Goal: Transaction & Acquisition: Purchase product/service

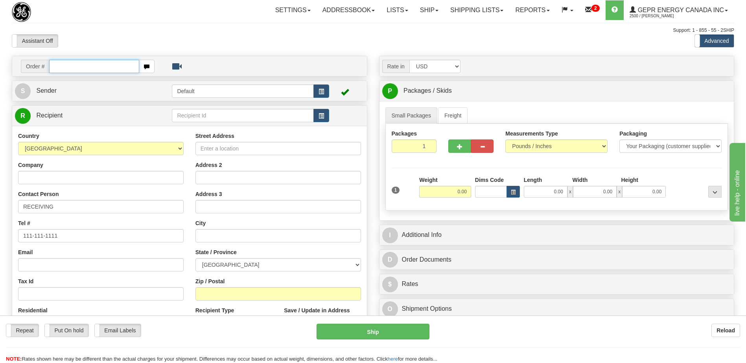
click at [85, 68] on input "text" at bounding box center [94, 66] width 90 height 13
paste input "0086698966"
click at [61, 68] on input "0086698966" at bounding box center [94, 66] width 90 height 13
type input "86698966"
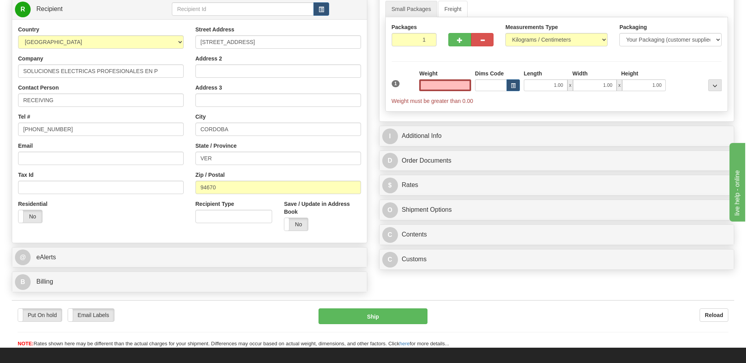
scroll to position [118, 0]
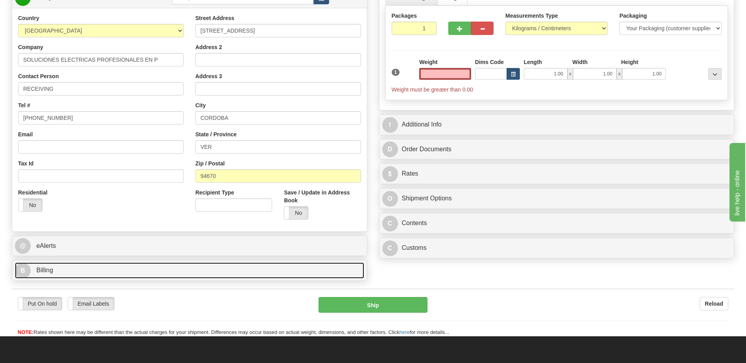
type input "0.00"
click at [74, 274] on link "B Billing" at bounding box center [189, 271] width 349 height 16
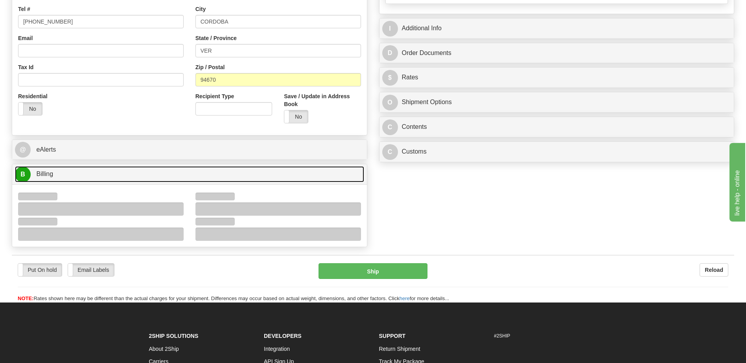
scroll to position [275, 0]
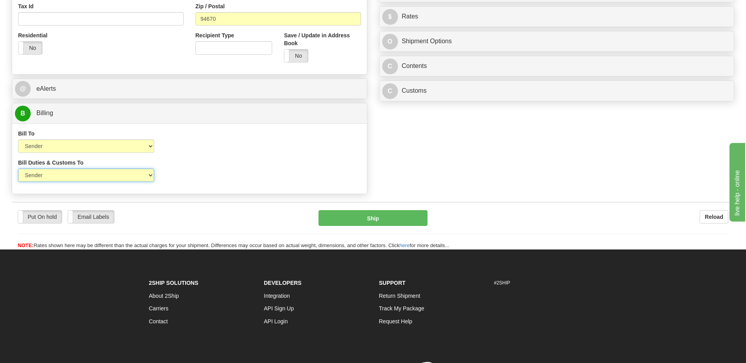
drag, startPoint x: 110, startPoint y: 177, endPoint x: 111, endPoint y: 183, distance: 6.3
click at [110, 177] on select "Sender Recipient Third Party" at bounding box center [86, 175] width 136 height 13
select select "2"
click at [18, 169] on select "Sender Recipient Third Party" at bounding box center [86, 175] width 136 height 13
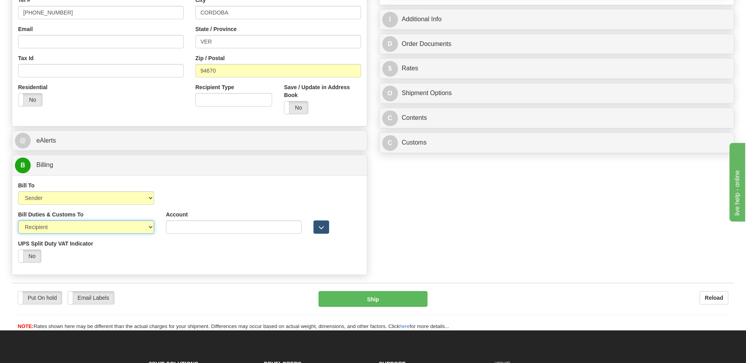
scroll to position [118, 0]
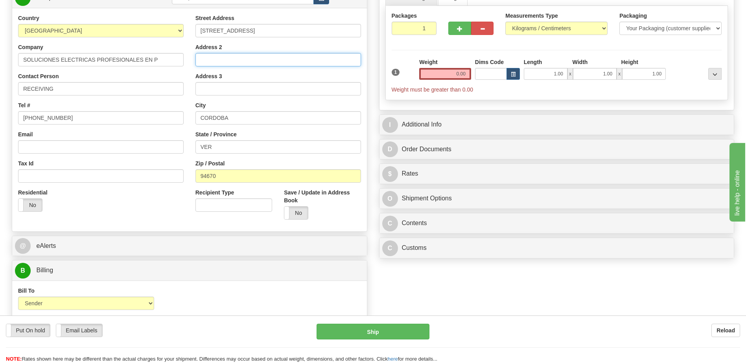
click at [207, 60] on input "Address 2" at bounding box center [277, 59] width 165 height 13
paste input "COL. SAN [PERSON_NAME] C.P."
type input "COL. SAN [PERSON_NAME] C.P."
drag, startPoint x: 187, startPoint y: 143, endPoint x: 140, endPoint y: 149, distance: 46.7
click at [150, 147] on div "Country [GEOGRAPHIC_DATA] [GEOGRAPHIC_DATA] [GEOGRAPHIC_DATA] [GEOGRAPHIC_DATA]…" at bounding box center [189, 119] width 354 height 211
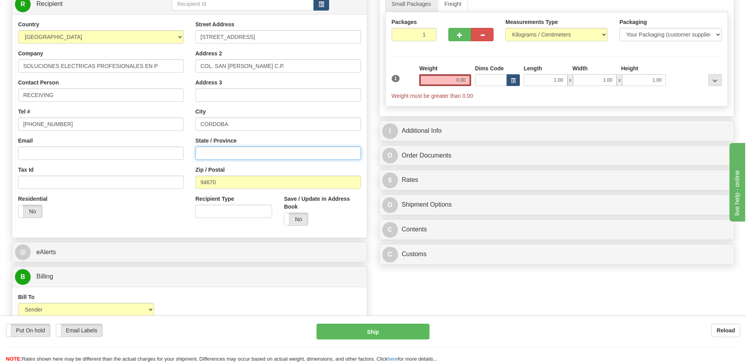
scroll to position [0, 0]
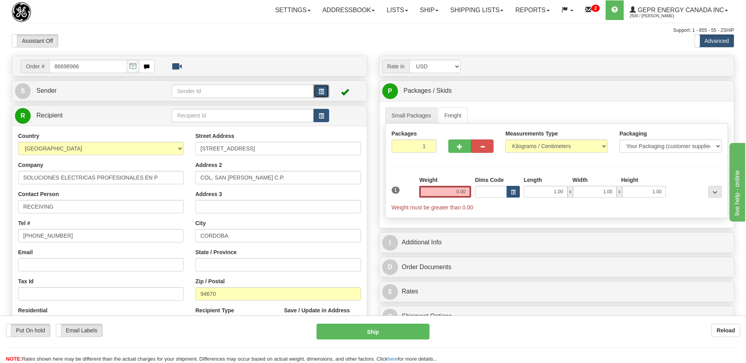
click at [323, 91] on span "button" at bounding box center [321, 91] width 6 height 5
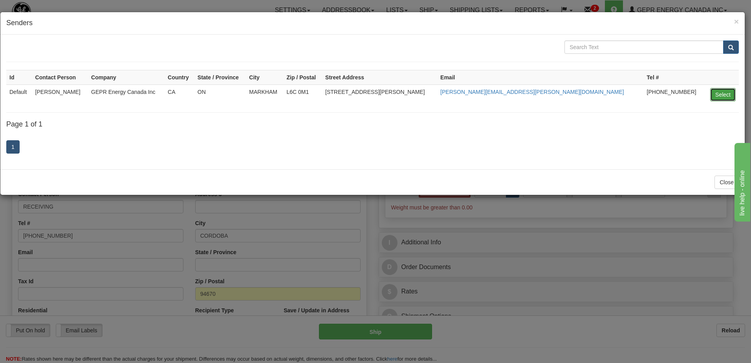
click at [720, 98] on button "Select" at bounding box center [724, 94] width 26 height 13
type input "Default"
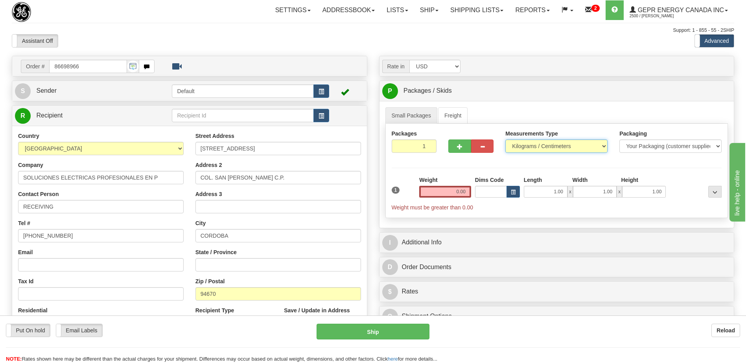
click at [536, 145] on select "Pounds / Inches Kilograms / Centimeters" at bounding box center [556, 146] width 102 height 13
select select "0"
click at [505, 140] on select "Pounds / Inches Kilograms / Centimeters" at bounding box center [556, 146] width 102 height 13
click at [459, 189] on input "0.00" at bounding box center [445, 192] width 52 height 12
click at [459, 189] on input "text" at bounding box center [445, 192] width 52 height 12
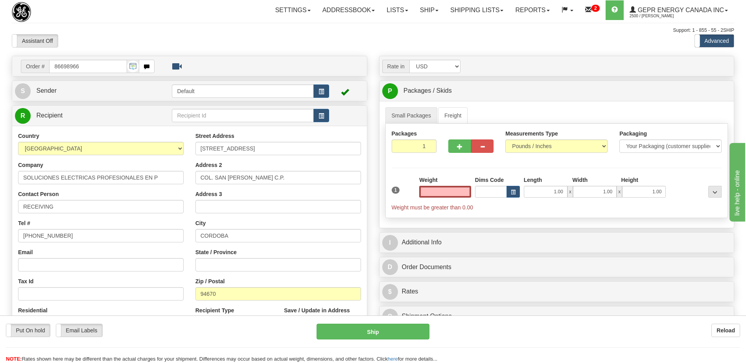
type input "0.00"
click at [466, 193] on input "0.00" at bounding box center [445, 192] width 52 height 12
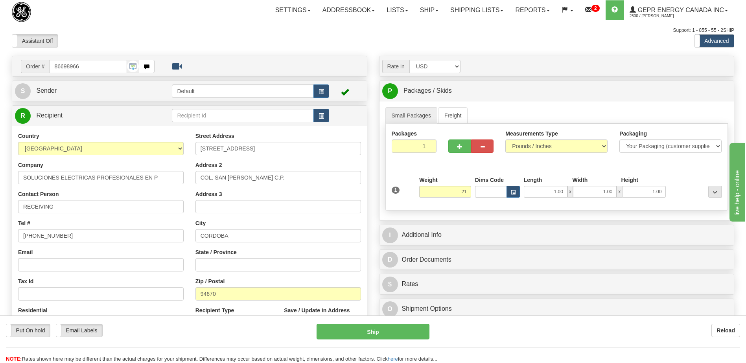
type input "21.00"
click at [504, 35] on div "Assistant On Assistant Off Do a return Do a return Previous Next Standard Advan…" at bounding box center [373, 40] width 734 height 13
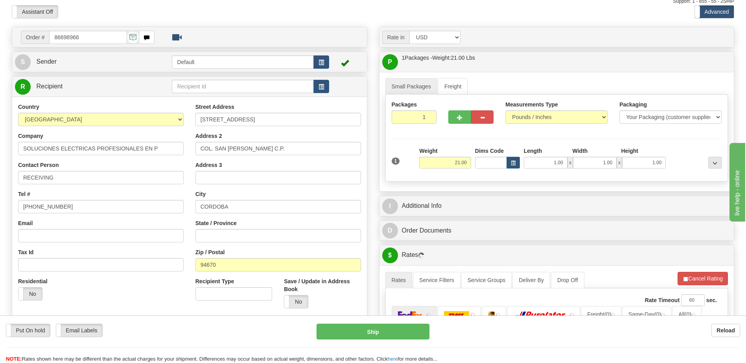
scroll to position [79, 0]
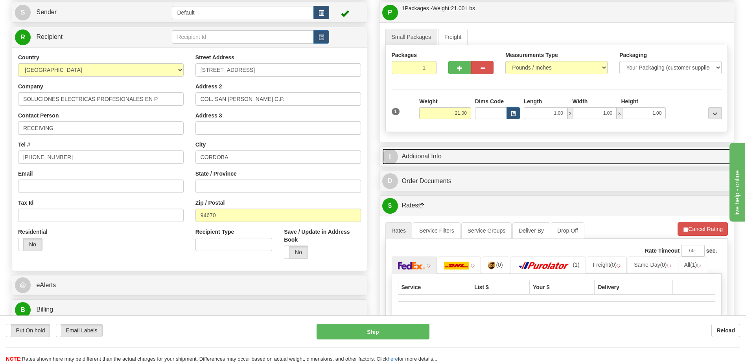
click at [501, 151] on link "I Additional Info" at bounding box center [556, 157] width 349 height 16
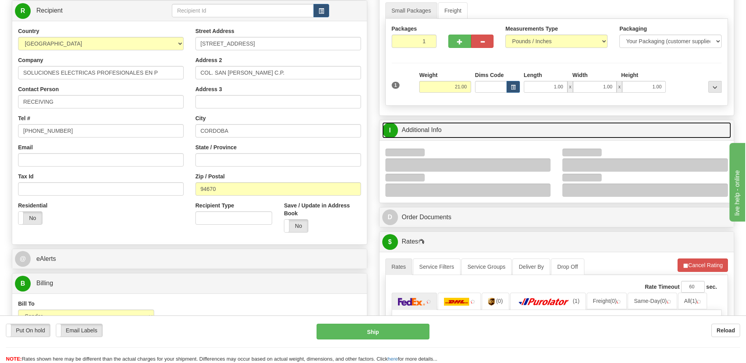
scroll to position [118, 0]
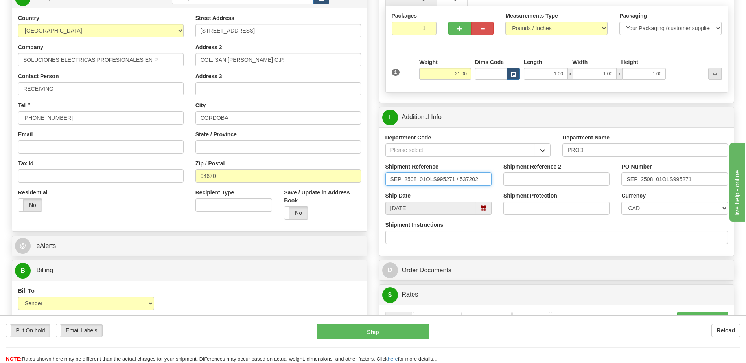
drag, startPoint x: 477, startPoint y: 178, endPoint x: 207, endPoint y: 196, distance: 271.0
type input "5399005774"
drag, startPoint x: 714, startPoint y: 175, endPoint x: 578, endPoint y: 180, distance: 136.1
click at [578, 180] on div "Shipment Reference 5399005774 Shipment Reference 2 PO Number SEP_2508_01OLS9952…" at bounding box center [556, 177] width 354 height 29
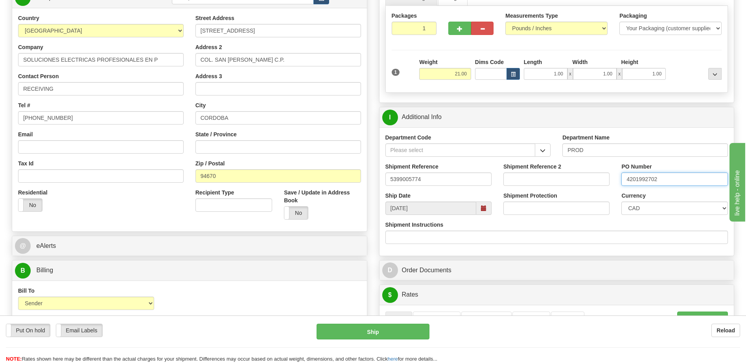
type input "4201992702"
click at [648, 208] on select "CAD USD EUR ZAR [PERSON_NAME] ARN AUD AUS AWG BBD BFR BGN BHD BMD BND BRC BRL C…" at bounding box center [674, 208] width 106 height 13
select select "1"
click at [621, 202] on select "CAD USD EUR ZAR [PERSON_NAME] ARN AUD AUS AWG BBD BFR BGN BHD BMD BND BRC BRL C…" at bounding box center [674, 208] width 106 height 13
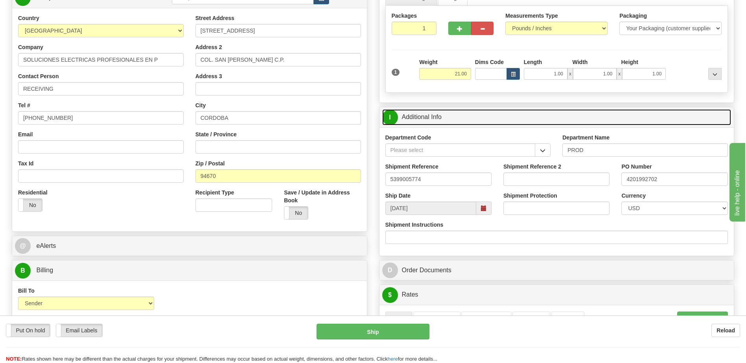
click at [501, 119] on link "I Additional Info" at bounding box center [556, 117] width 349 height 16
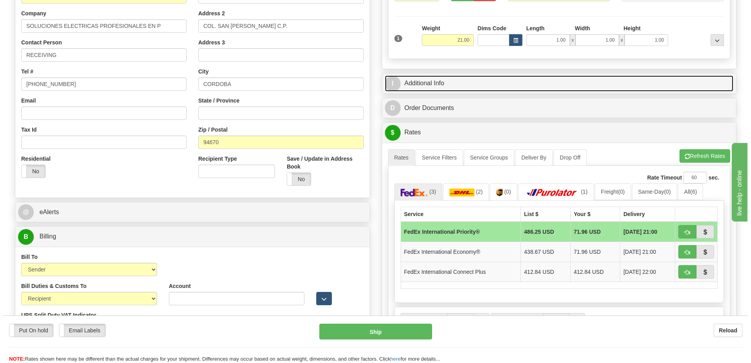
scroll to position [236, 0]
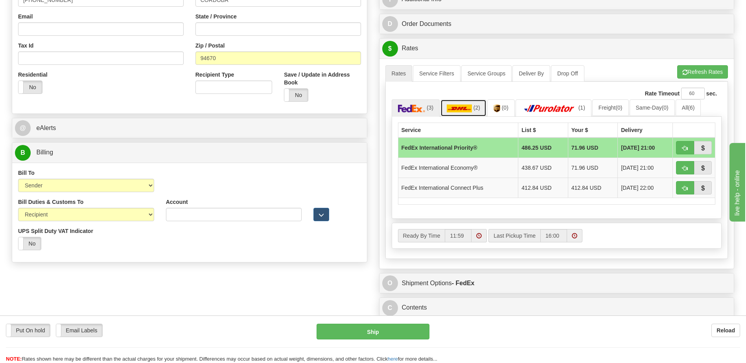
click at [469, 109] on img at bounding box center [458, 109] width 25 height 8
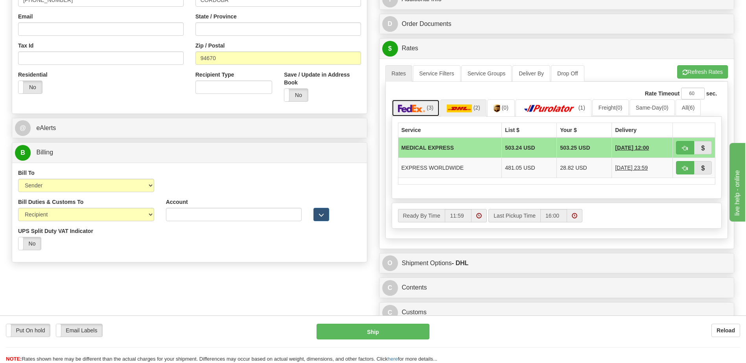
click at [422, 108] on img at bounding box center [412, 109] width 28 height 8
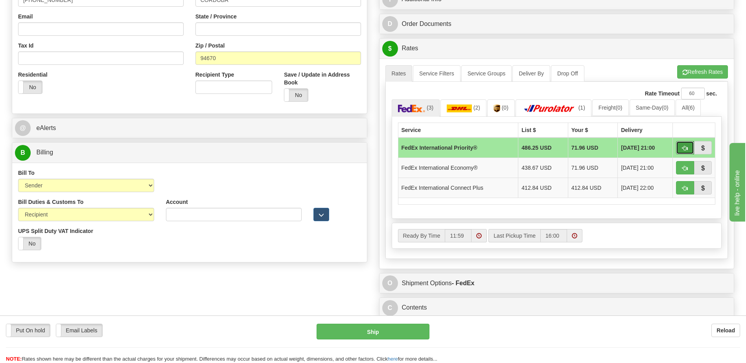
click at [686, 147] on span "button" at bounding box center [685, 148] width 6 height 5
type input "01"
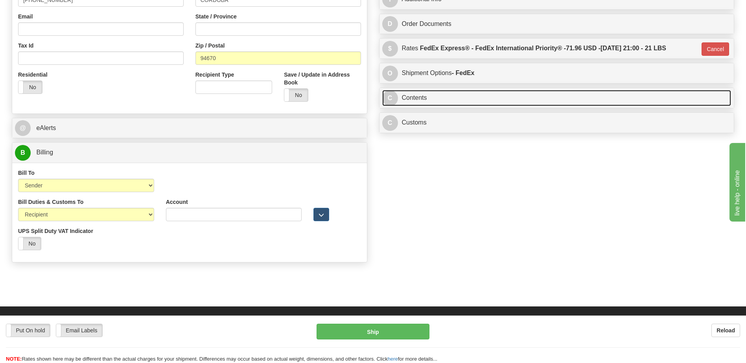
click at [440, 103] on link "C Contents" at bounding box center [556, 98] width 349 height 16
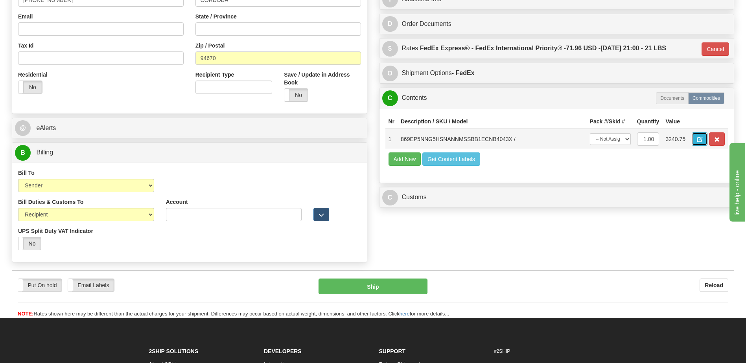
click at [700, 140] on span "button" at bounding box center [699, 139] width 6 height 5
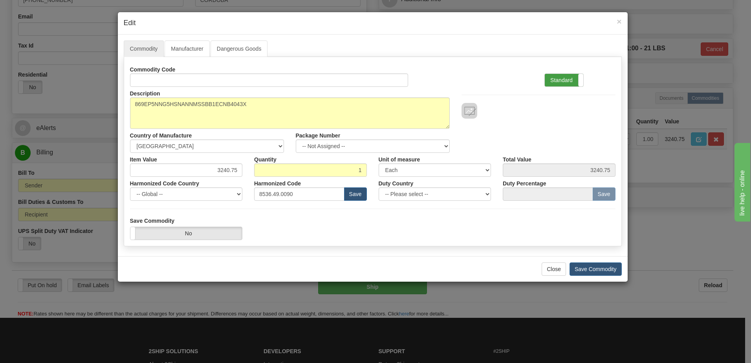
click at [562, 74] on label "Standard" at bounding box center [564, 80] width 39 height 13
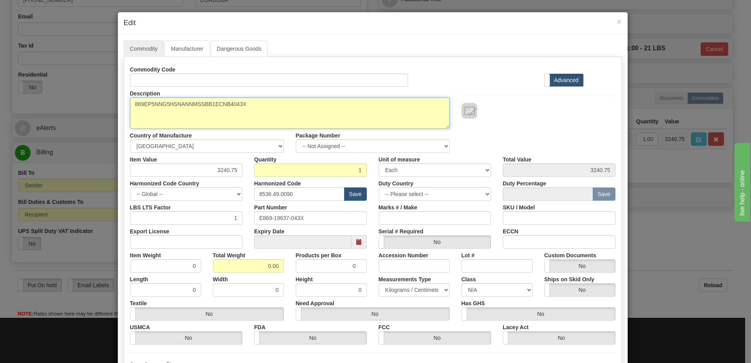
drag, startPoint x: 130, startPoint y: 107, endPoint x: 156, endPoint y: 145, distance: 46.7
click at [130, 107] on textarea "869EP5NNG5HSNANNMSSBB1ECNB4043X" at bounding box center [290, 112] width 320 height 31
paste textarea "Motor Protection Relay"
type textarea "Motor Protection Relay P/N 869EP5NNG5HSNANNMSSBB1ECNB4043X"
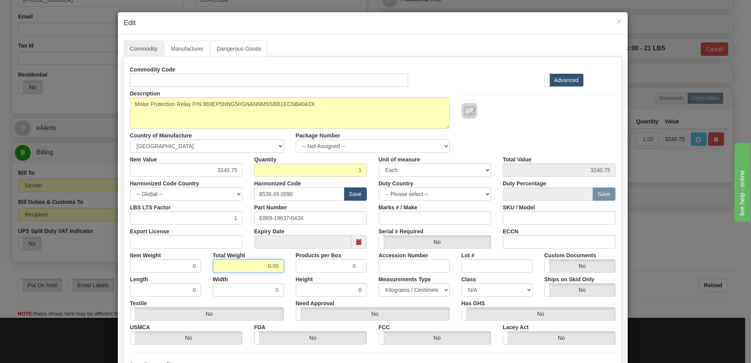
drag, startPoint x: 252, startPoint y: 268, endPoint x: 439, endPoint y: 284, distance: 187.4
click at [439, 284] on div "Commodity Code Standard Advanced Description 869EP5NNG5HSNANNMSSBB1ECNB4043X Co…" at bounding box center [373, 204] width 486 height 282
type input "1"
type input "1.0000"
click at [177, 265] on input "1.0000" at bounding box center [165, 265] width 71 height 13
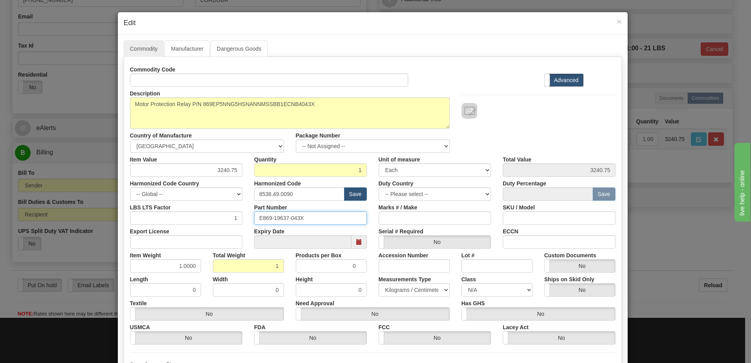
drag, startPoint x: 313, startPoint y: 220, endPoint x: 160, endPoint y: 235, distance: 153.6
click at [160, 235] on div "Commodity Code Standard Advanced Description 869EP5NNG5HSNANNMSSBB1ECNB4043X Co…" at bounding box center [373, 204] width 486 height 282
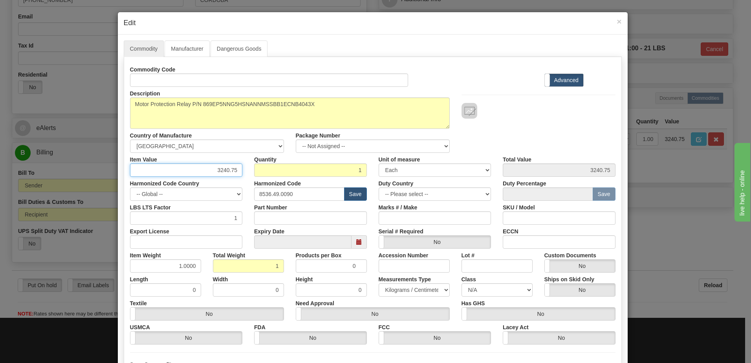
click at [196, 171] on input "3240.75" at bounding box center [186, 169] width 113 height 13
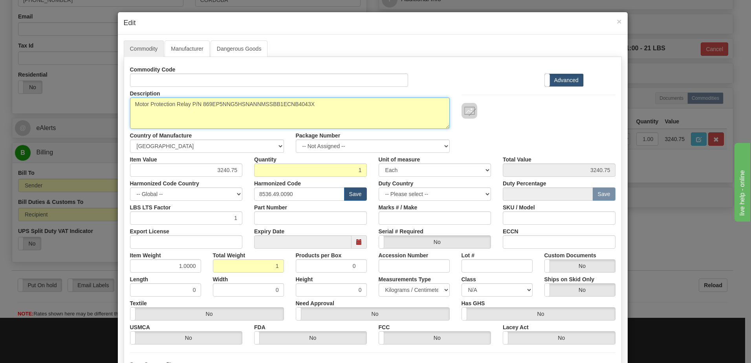
click at [349, 98] on textarea "869EP5NNG5HSNANNMSSBB1ECNB4043X" at bounding box center [290, 112] width 320 height 31
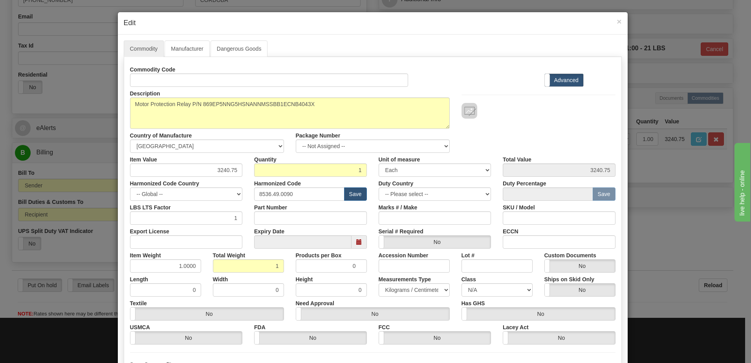
click at [534, 125] on div "Description 869EP5NNG5HSNANNMSSBB1ECNB4043X Country of Manufacture -- Unknown -…" at bounding box center [373, 120] width 498 height 66
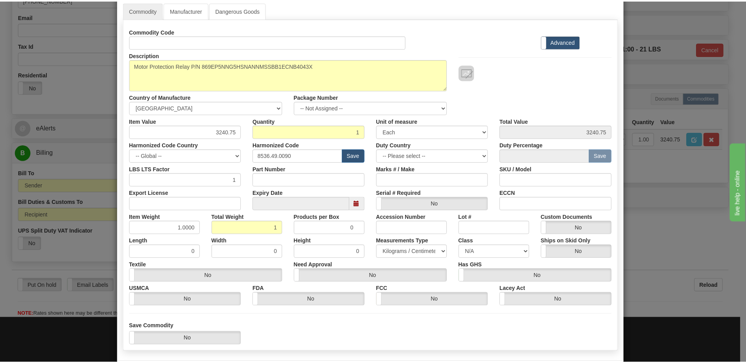
scroll to position [75, 0]
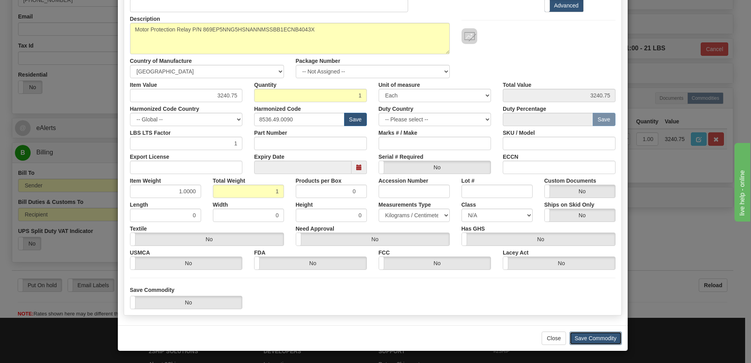
click at [586, 340] on button "Save Commodity" at bounding box center [596, 338] width 52 height 13
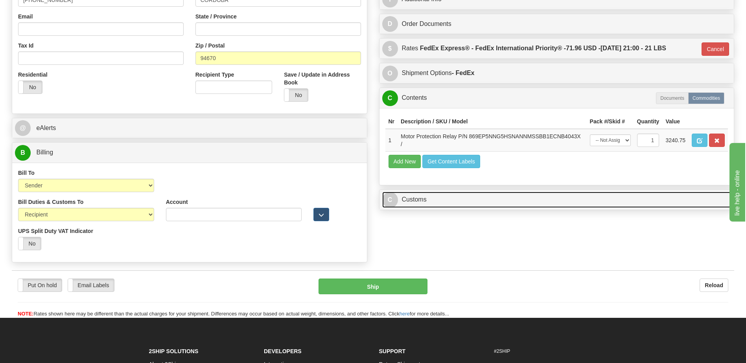
click at [409, 202] on link "C Customs" at bounding box center [556, 200] width 349 height 16
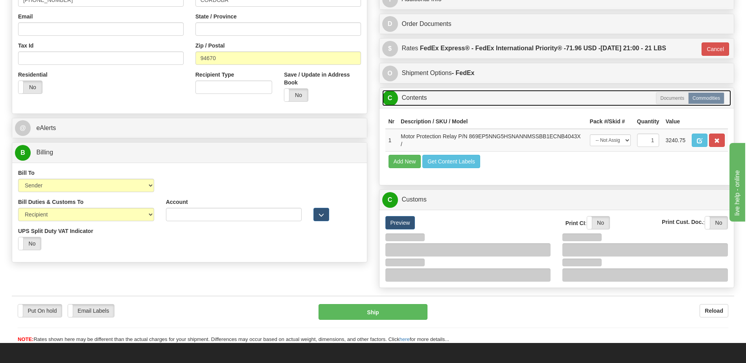
click at [425, 95] on link "C Contents" at bounding box center [556, 98] width 349 height 16
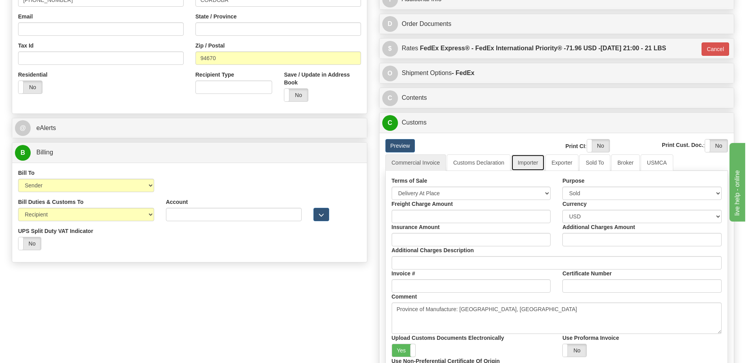
click at [533, 167] on link "Importer" at bounding box center [527, 162] width 33 height 17
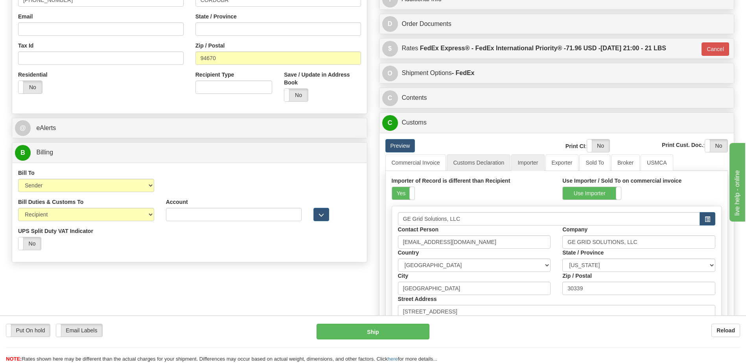
drag, startPoint x: 400, startPoint y: 187, endPoint x: 497, endPoint y: 170, distance: 98.6
click at [400, 187] on label "Yes" at bounding box center [403, 193] width 22 height 13
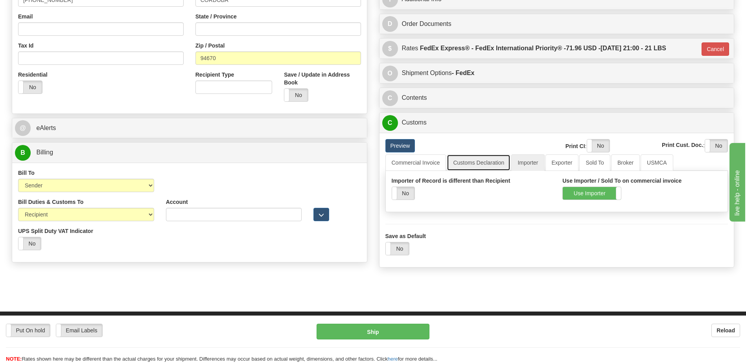
click at [504, 163] on link "Customs Declaration" at bounding box center [478, 162] width 64 height 17
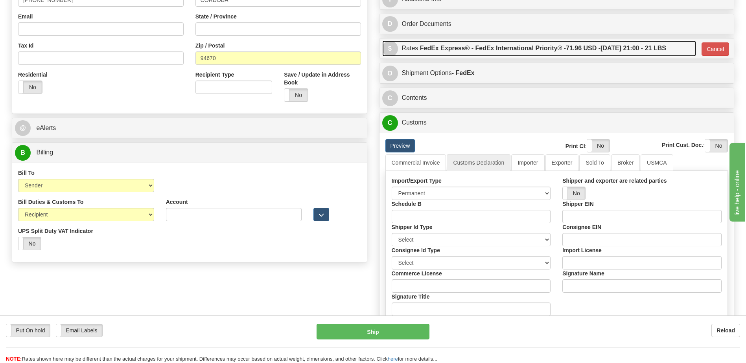
click at [514, 41] on label "FedEx Express® - FedEx International Priority® - 71.96 USD - [DATE] 21:00 - 21 …" at bounding box center [543, 48] width 246 height 16
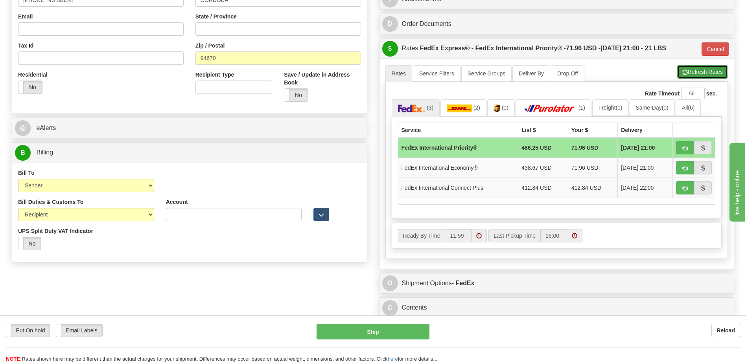
click at [683, 72] on span "button" at bounding box center [685, 72] width 6 height 5
type input "01"
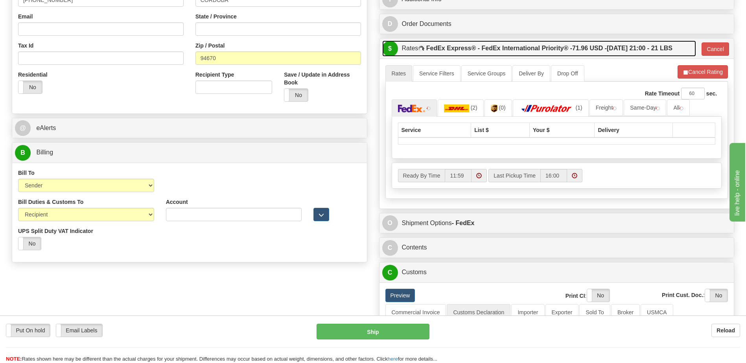
click at [602, 46] on span "71.96 USD -" at bounding box center [589, 48] width 35 height 7
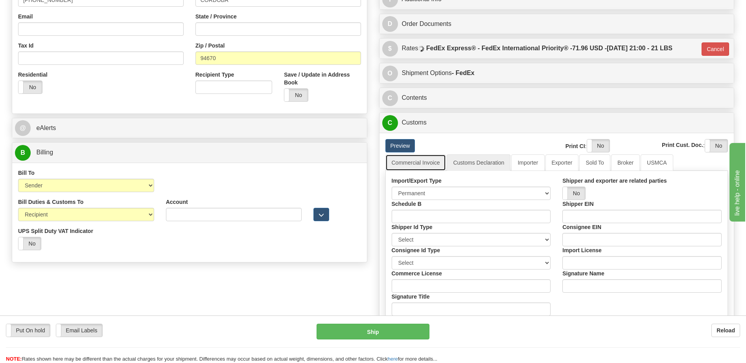
click at [408, 162] on link "Commercial Invoice" at bounding box center [415, 162] width 61 height 17
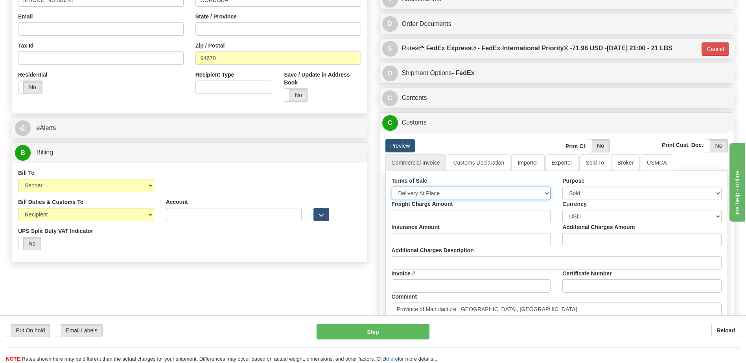
click at [417, 191] on select "Free Carrier Free On Board Ex Works Delivered Duty Unpaid Delivered Duty Paid C…" at bounding box center [470, 193] width 159 height 13
select select "7"
click at [391, 187] on select "Free Carrier Free On Board Ex Works Delivered Duty Unpaid Delivered Duty Paid C…" at bounding box center [470, 193] width 159 height 13
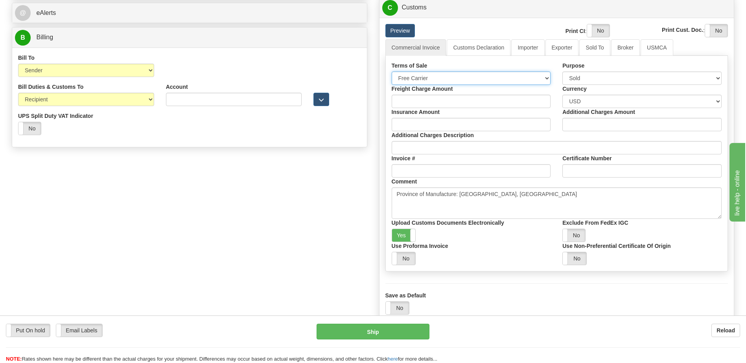
scroll to position [354, 0]
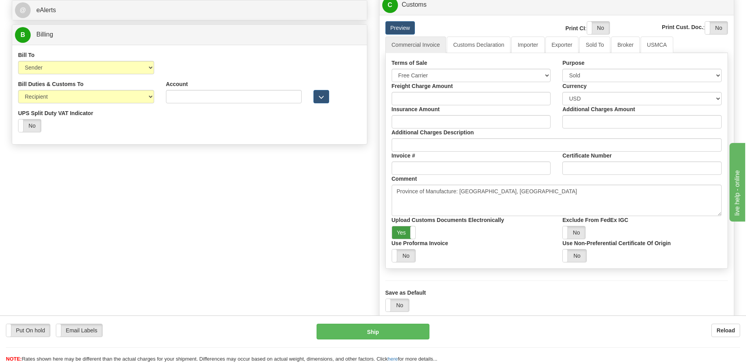
click at [404, 233] on label "Yes" at bounding box center [404, 232] width 24 height 13
click at [593, 26] on label "Yes" at bounding box center [598, 28] width 22 height 13
click at [714, 23] on label "Yes" at bounding box center [716, 28] width 22 height 13
click at [480, 43] on link "Customs Declaration" at bounding box center [478, 45] width 64 height 17
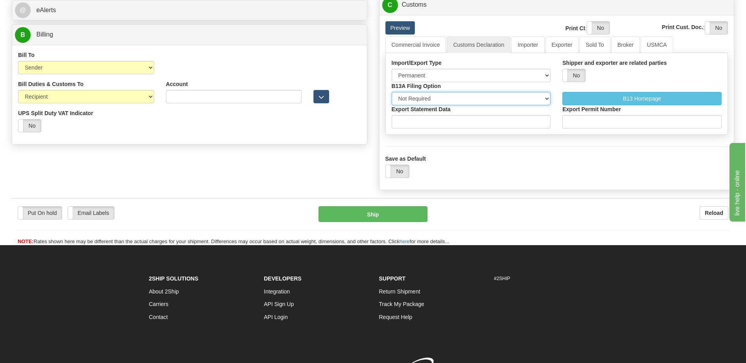
click at [438, 101] on select "Not Required Manual Electronic Summary Reporting" at bounding box center [470, 98] width 159 height 13
select select "3"
click at [391, 92] on select "Not Required Manual Electronic Summary Reporting" at bounding box center [470, 98] width 159 height 13
click at [409, 119] on input "Export Statement Data" at bounding box center [470, 121] width 159 height 13
type input "11111111111111111"
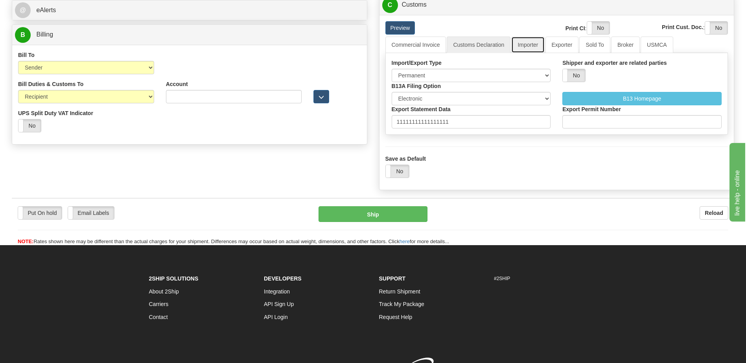
click at [526, 50] on link "Importer" at bounding box center [527, 45] width 33 height 17
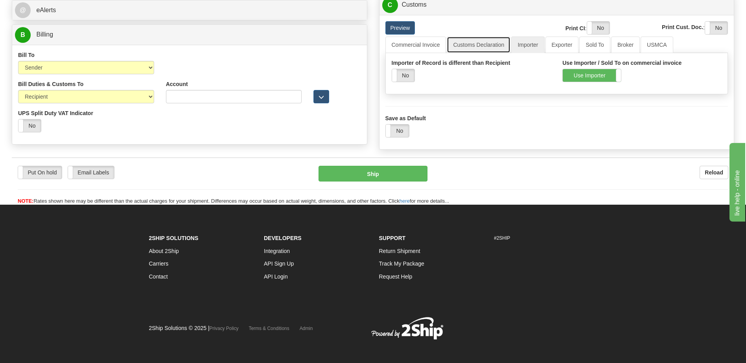
click at [461, 39] on link "Customs Declaration" at bounding box center [478, 45] width 64 height 17
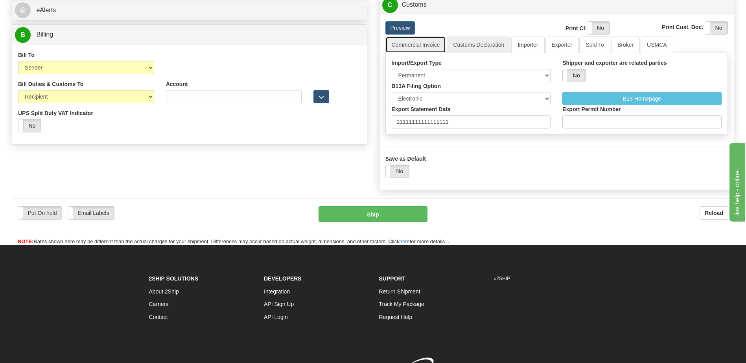
click at [426, 47] on link "Commercial Invoice" at bounding box center [415, 45] width 61 height 17
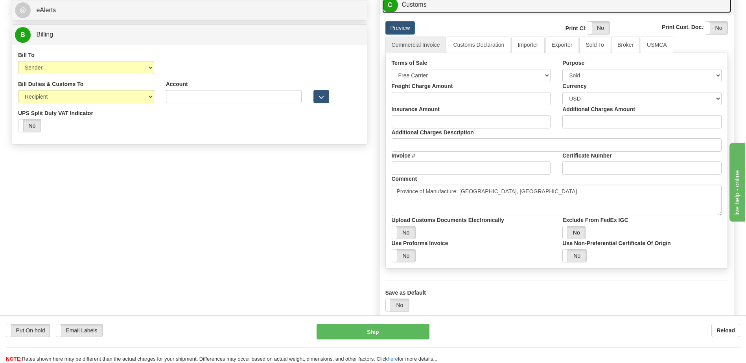
click at [413, 1] on link "C Customs" at bounding box center [556, 5] width 349 height 16
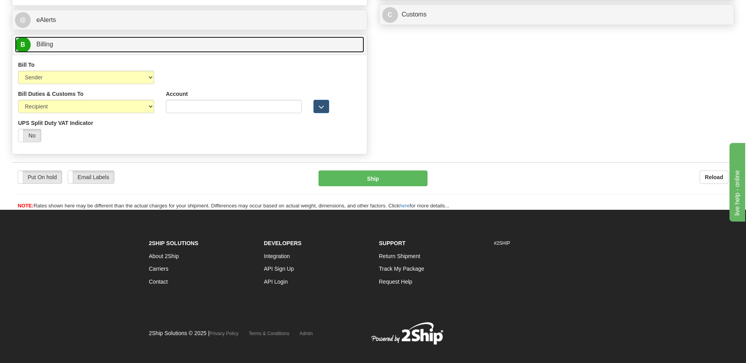
click at [189, 44] on link "B Billing" at bounding box center [189, 45] width 349 height 16
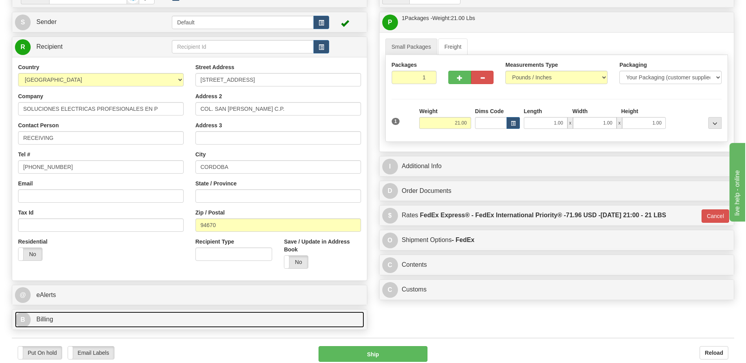
scroll to position [62, 0]
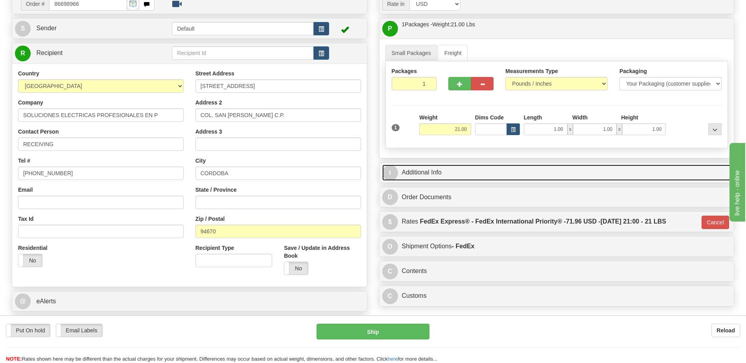
click at [497, 168] on link "I Additional Info" at bounding box center [556, 173] width 349 height 16
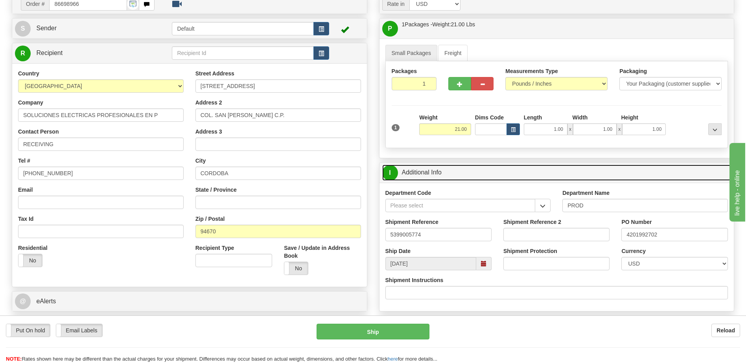
click at [497, 168] on link "I Additional Info" at bounding box center [556, 173] width 349 height 16
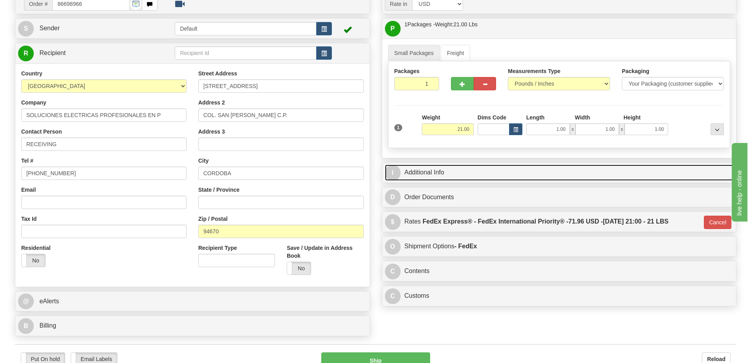
scroll to position [180, 0]
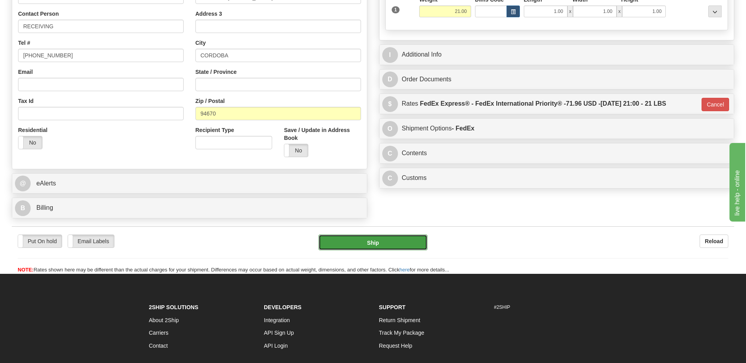
click at [415, 237] on button "Ship" at bounding box center [372, 243] width 108 height 16
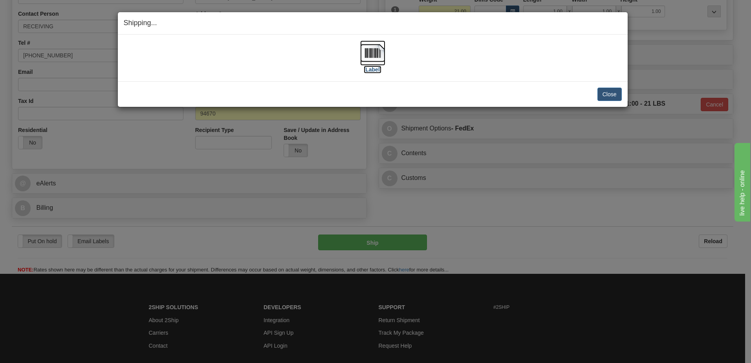
click at [378, 55] on img at bounding box center [372, 52] width 25 height 25
click at [602, 92] on button "Close" at bounding box center [610, 94] width 24 height 13
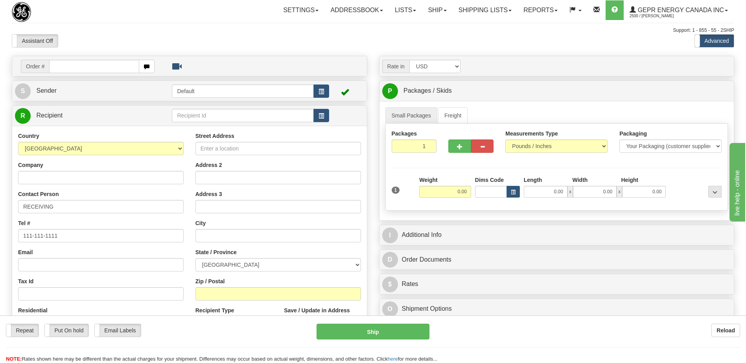
click at [73, 63] on input "text" at bounding box center [94, 66] width 90 height 13
type input "86694695"
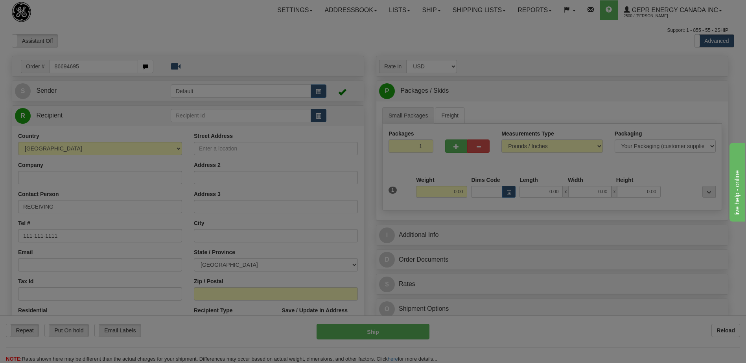
click at [89, 40] on body "Training Course Close Toggle navigation Settings Shipping Preferences New Recip…" at bounding box center [373, 181] width 746 height 363
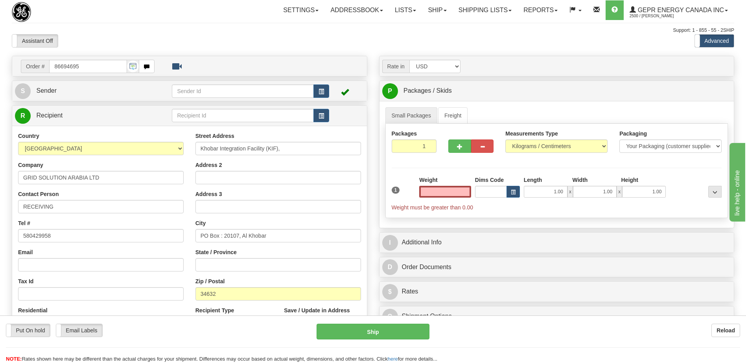
type input "0.00"
drag, startPoint x: 62, startPoint y: 208, endPoint x: 0, endPoint y: 208, distance: 61.7
click at [0, 208] on html "Training Course Close Toggle navigation Settings Shipping Preferences New Sende…" at bounding box center [373, 181] width 746 height 363
paste input "ATTN : Mr. Adnan Khalid"
type input "ATTN : Mr. Adnan Khalid"
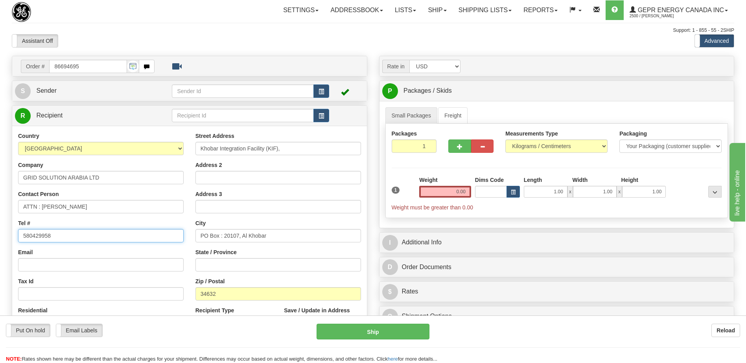
click at [0, 237] on html "Training Course Close Toggle navigation Settings Shipping Preferences New Sende…" at bounding box center [373, 181] width 746 height 363
paste input "+966-"
type input "+966-580429958"
click at [124, 28] on div "Support: 1 - 855 - 55 - 2SHIP" at bounding box center [373, 30] width 722 height 7
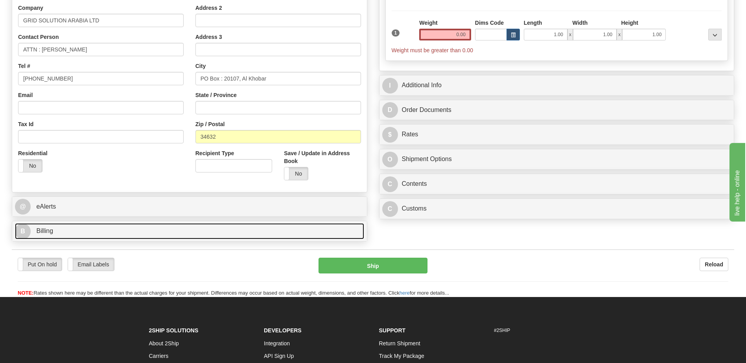
click at [127, 234] on link "B Billing" at bounding box center [189, 231] width 349 height 16
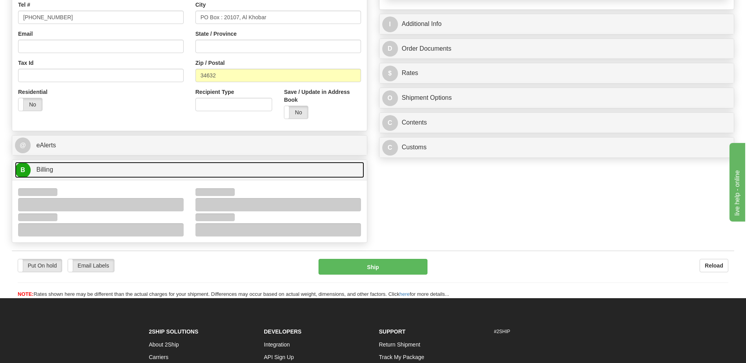
scroll to position [275, 0]
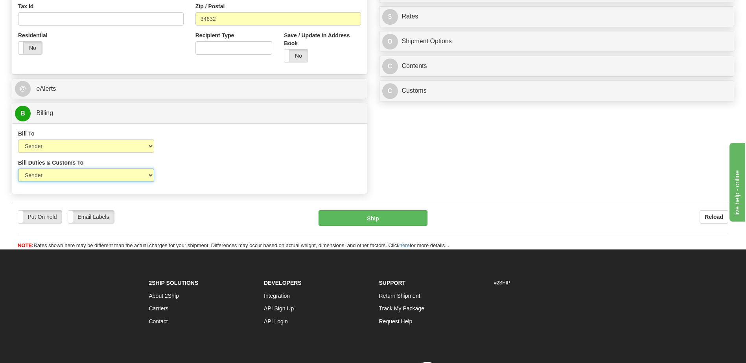
click at [133, 178] on select "Sender Recipient Third Party" at bounding box center [86, 175] width 136 height 13
select select "2"
click at [18, 169] on select "Sender Recipient Third Party" at bounding box center [86, 175] width 136 height 13
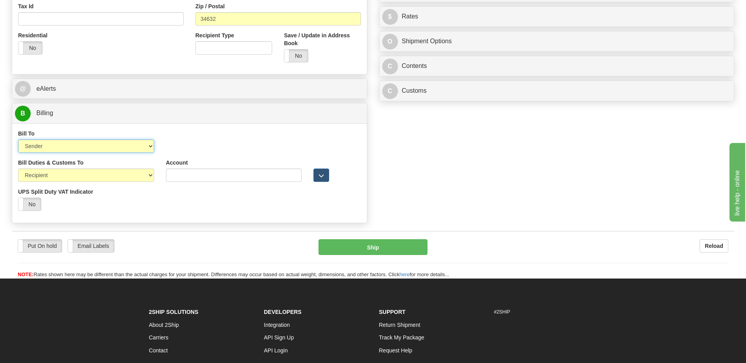
click at [117, 149] on select "Sender Recipient Third Party Collect" at bounding box center [86, 146] width 136 height 13
select select "2"
click at [18, 140] on select "Sender Recipient Third Party Collect" at bounding box center [86, 146] width 136 height 13
click at [176, 146] on input "Account" at bounding box center [234, 146] width 136 height 13
paste input "983921450"
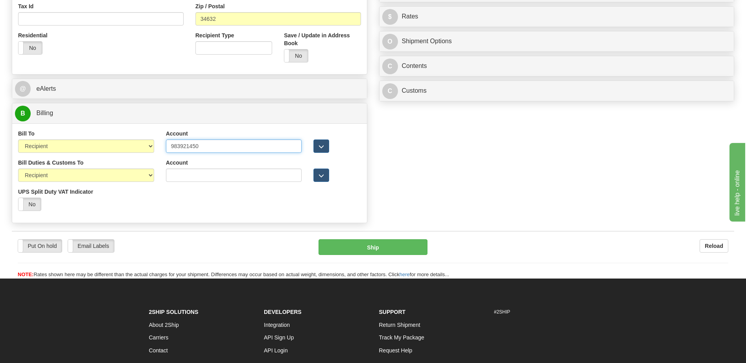
type input "983921450"
click at [219, 205] on div "Bill Duties & Customs To Sender Recipient Third Party UPS Split Duty VAT Indica…" at bounding box center [189, 188] width 354 height 58
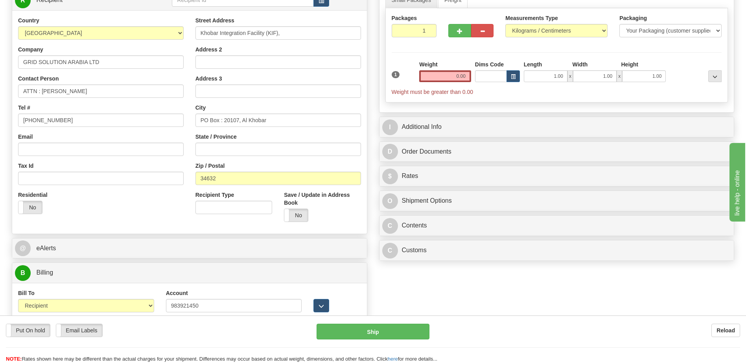
scroll to position [79, 0]
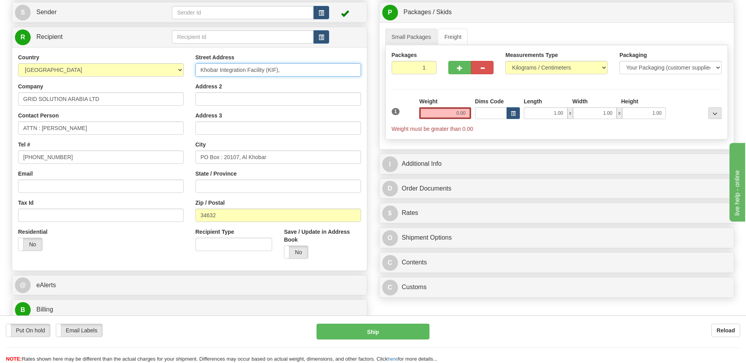
click at [294, 72] on input "Khobar Integration Facility (KIF)," at bounding box center [277, 69] width 165 height 13
type input "Khobar Integration Facility (KIF)"
click at [202, 99] on input "Address 2" at bounding box center [277, 98] width 165 height 13
paste input "G3-G4, Baghlaf Industrial Area"
type input "G3-G4, Baghlaf Industrial Area"
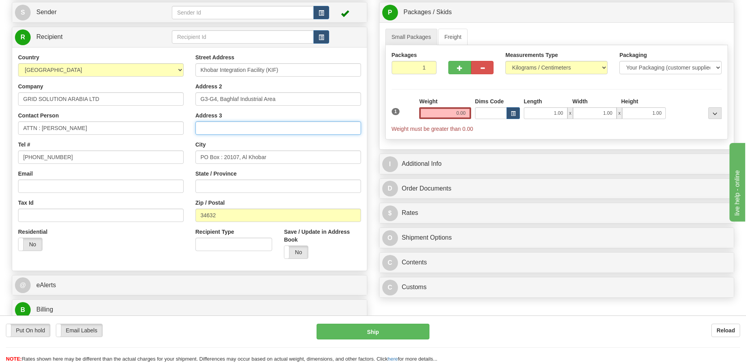
click at [203, 130] on input "Address 3" at bounding box center [277, 127] width 165 height 13
paste input "PO Box : 20107"
type input "PO Box : 20107"
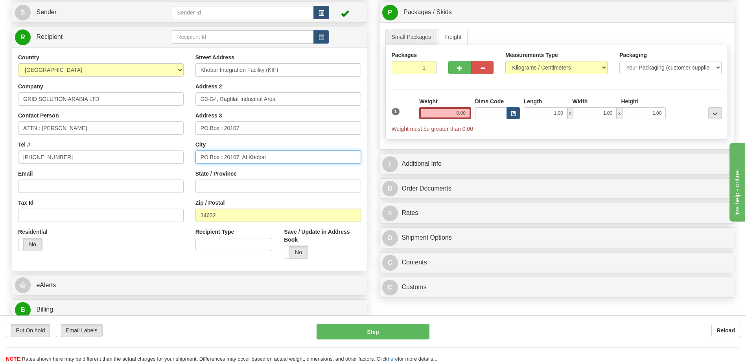
drag, startPoint x: 283, startPoint y: 160, endPoint x: 142, endPoint y: 162, distance: 140.3
click at [146, 160] on div "Country [GEOGRAPHIC_DATA] [GEOGRAPHIC_DATA] [GEOGRAPHIC_DATA] [GEOGRAPHIC_DATA]…" at bounding box center [189, 158] width 354 height 211
click at [217, 159] on input "text" at bounding box center [277, 157] width 165 height 13
paste input "Al Khobar"
type input "Al Khobar"
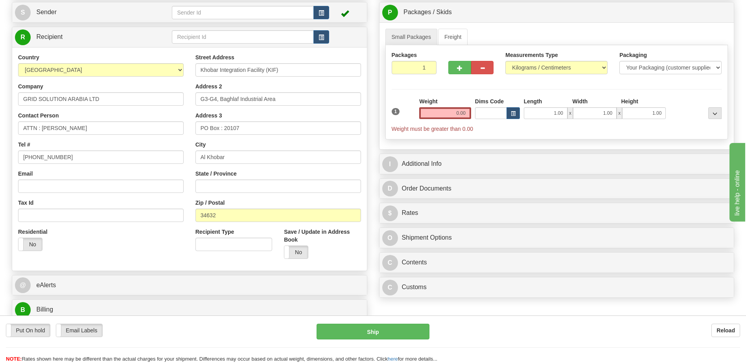
click at [126, 258] on div "Country [GEOGRAPHIC_DATA] [GEOGRAPHIC_DATA] [GEOGRAPHIC_DATA] [GEOGRAPHIC_DATA]…" at bounding box center [189, 158] width 354 height 211
drag, startPoint x: 231, startPoint y: 217, endPoint x: 119, endPoint y: 233, distance: 113.2
click at [119, 233] on div "Country [GEOGRAPHIC_DATA] [GEOGRAPHIC_DATA] [GEOGRAPHIC_DATA] [GEOGRAPHIC_DATA]…" at bounding box center [189, 158] width 354 height 211
paste input "195"
type input "31952"
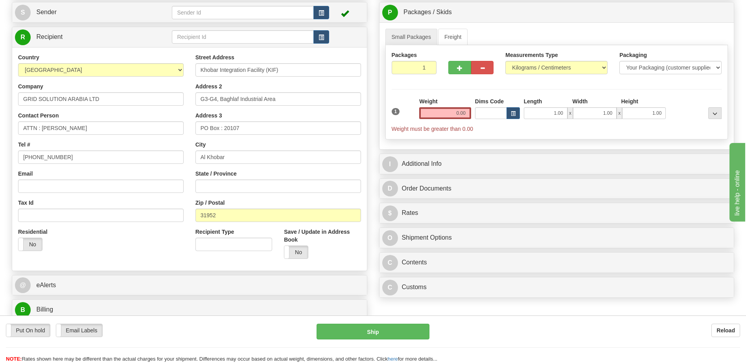
click at [97, 252] on div "Residential Yes No" at bounding box center [100, 242] width 177 height 29
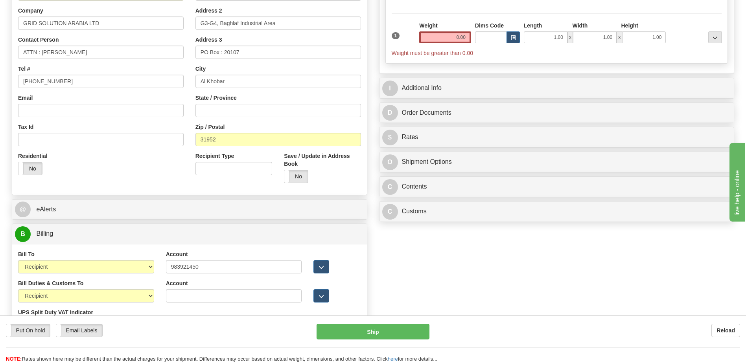
scroll to position [197, 0]
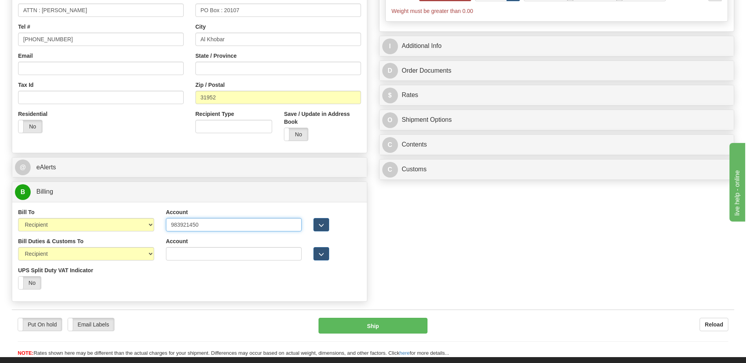
click at [189, 226] on input "983921450" at bounding box center [234, 224] width 136 height 13
click at [467, 266] on div "Order # 86694695 S Sender" at bounding box center [373, 82] width 734 height 446
click at [183, 225] on input "983921450" at bounding box center [234, 224] width 136 height 13
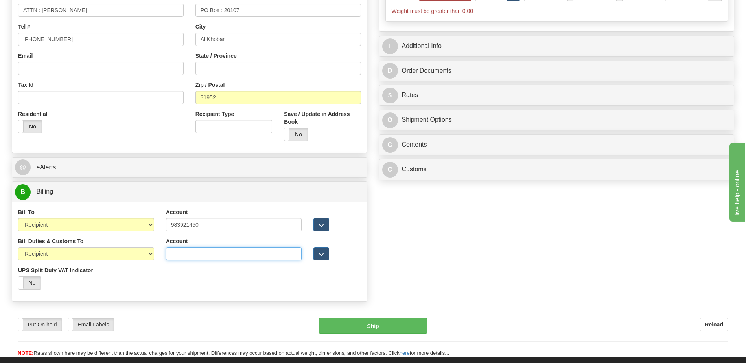
click at [182, 250] on input "Account" at bounding box center [234, 253] width 136 height 13
paste input "983921450"
type input "983921450"
click at [513, 254] on div "Order # 86694695 S Sender" at bounding box center [373, 82] width 734 height 446
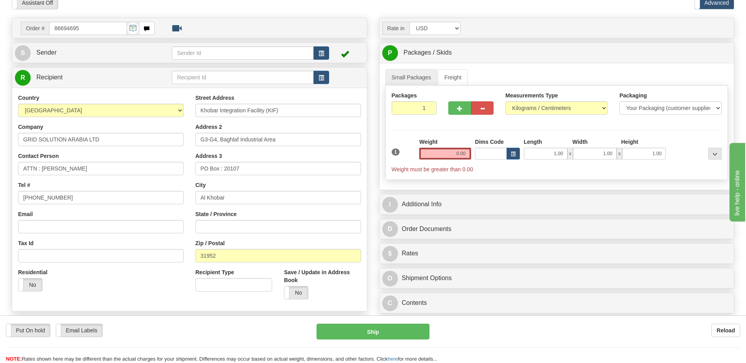
scroll to position [0, 0]
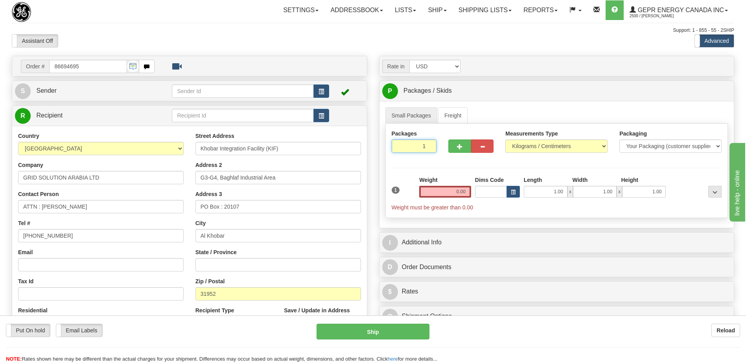
click at [413, 146] on input "1" at bounding box center [413, 146] width 45 height 13
type input "2"
click at [323, 89] on span "button" at bounding box center [321, 91] width 6 height 5
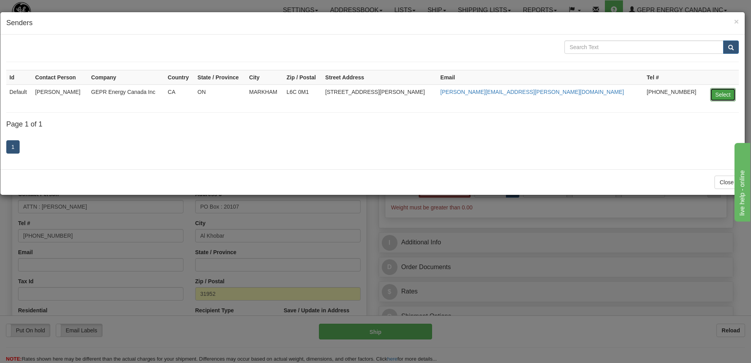
click at [725, 94] on button "Select" at bounding box center [724, 94] width 26 height 13
type input "Default"
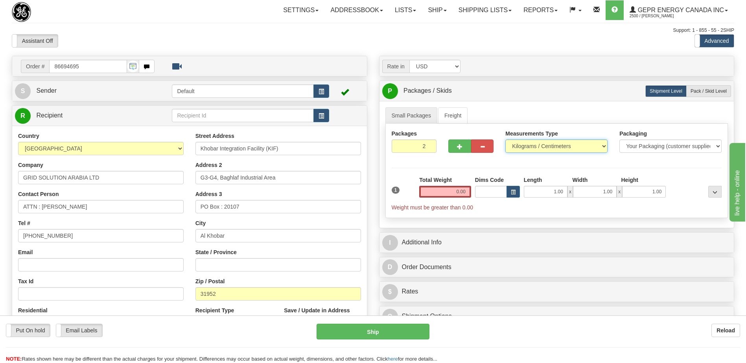
drag, startPoint x: 559, startPoint y: 146, endPoint x: 556, endPoint y: 149, distance: 4.2
click at [559, 146] on select "Pounds / Inches Kilograms / Centimeters" at bounding box center [556, 146] width 102 height 13
select select "0"
click at [505, 140] on select "Pounds / Inches Kilograms / Centimeters" at bounding box center [556, 146] width 102 height 13
click at [461, 193] on input "0.00" at bounding box center [445, 192] width 52 height 12
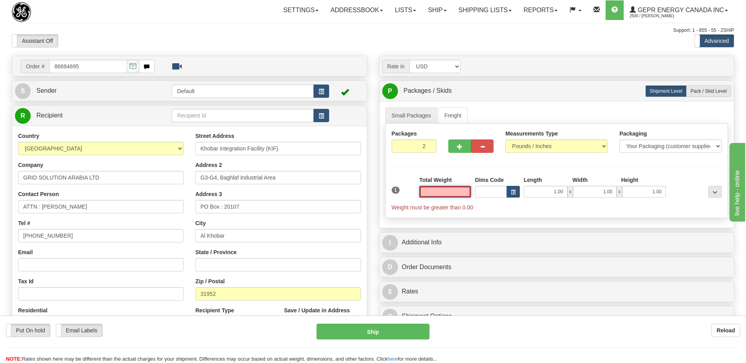
click at [461, 193] on input "text" at bounding box center [445, 192] width 52 height 12
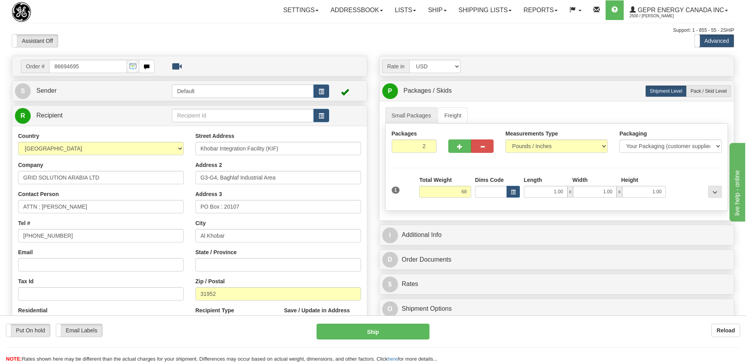
type input "68.00"
click at [326, 29] on div "Support: 1 - 855 - 55 - 2SHIP" at bounding box center [373, 30] width 722 height 7
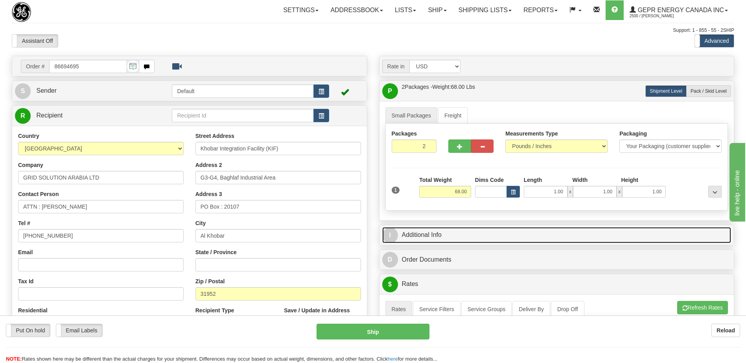
click at [416, 229] on link "I Additional Info" at bounding box center [556, 235] width 349 height 16
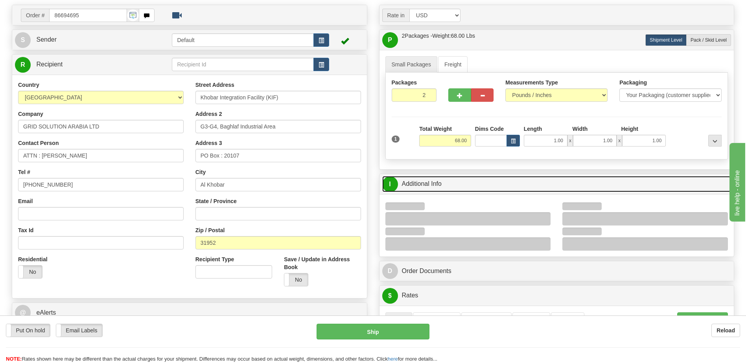
scroll to position [157, 0]
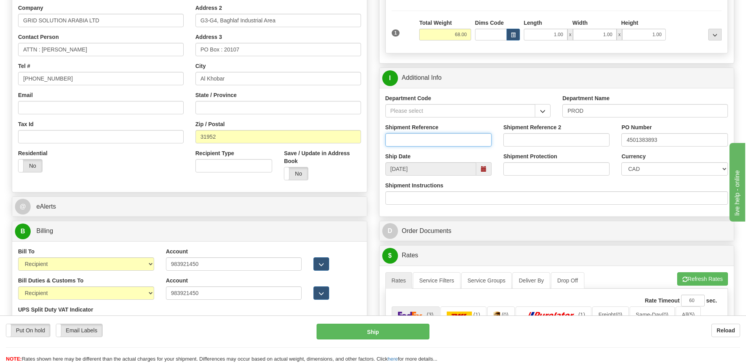
click at [389, 139] on input "Shipment Reference" at bounding box center [438, 139] width 106 height 13
paste input "PO# 6332- 4501383893"
type input "PO# 6332- 4501383893"
click at [670, 142] on input "4501383893" at bounding box center [674, 139] width 106 height 13
click at [628, 139] on input "4501383893" at bounding box center [674, 139] width 106 height 13
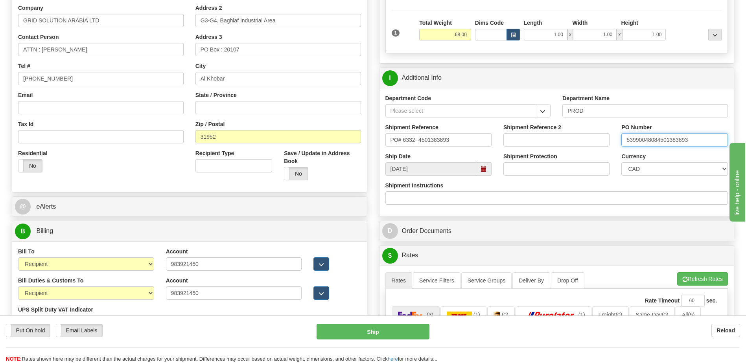
drag, startPoint x: 655, startPoint y: 140, endPoint x: 678, endPoint y: 161, distance: 30.9
click at [655, 140] on input "53990048084501383893" at bounding box center [674, 139] width 106 height 13
type input "5399004808-4501383893"
click at [657, 171] on select "CAD USD EUR ZAR [PERSON_NAME] ARN AUD AUS AWG BBD BFR BGN BHD BMD BND BRC BRL C…" at bounding box center [674, 168] width 106 height 13
select select "1"
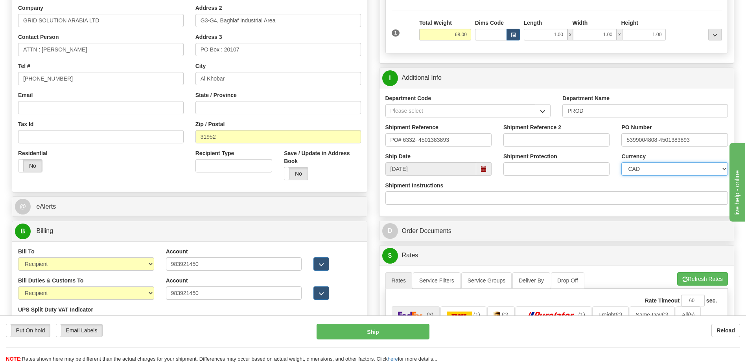
click at [621, 162] on select "CAD USD EUR ZAR [PERSON_NAME] ARN AUD AUS AWG BBD BFR BGN BHD BMD BND BRC BRL C…" at bounding box center [674, 168] width 106 height 13
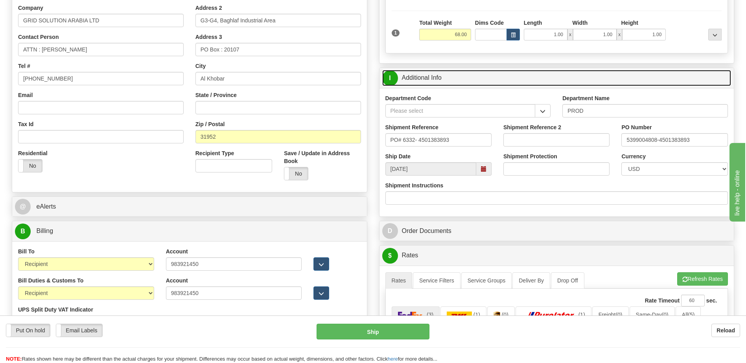
click at [476, 77] on link "I Additional Info" at bounding box center [556, 78] width 349 height 16
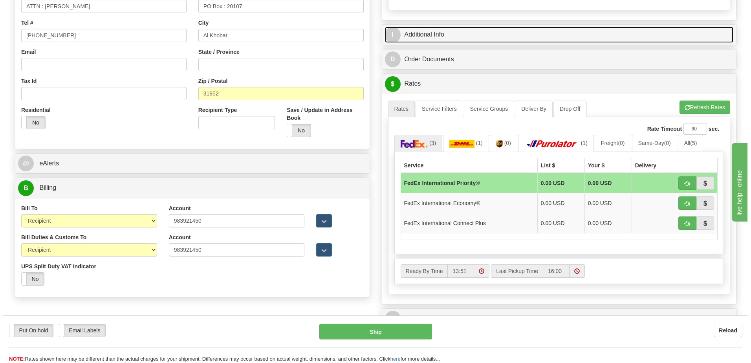
scroll to position [236, 0]
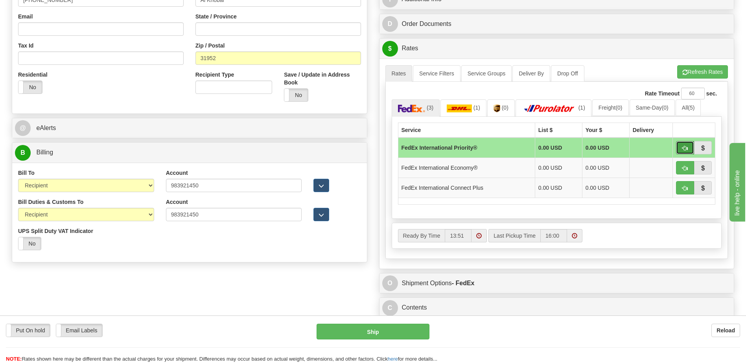
click at [680, 151] on button "button" at bounding box center [685, 147] width 18 height 13
type input "01"
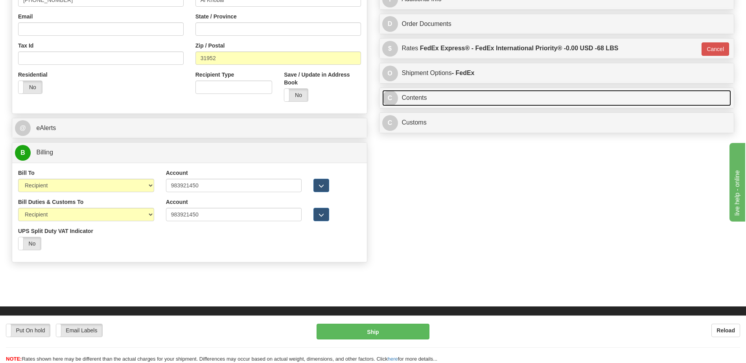
click at [446, 97] on link "C Contents" at bounding box center [556, 98] width 349 height 16
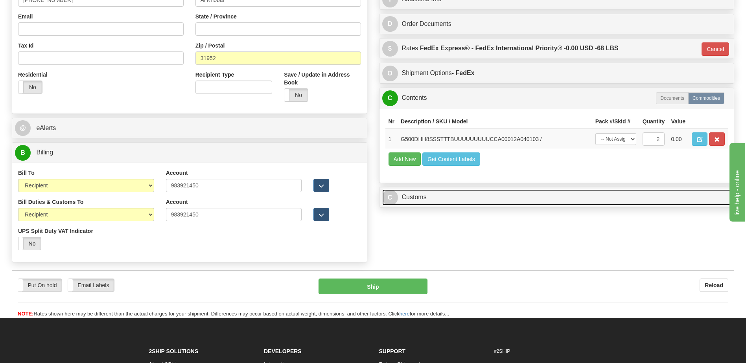
click at [427, 203] on link "C Customs" at bounding box center [556, 197] width 349 height 16
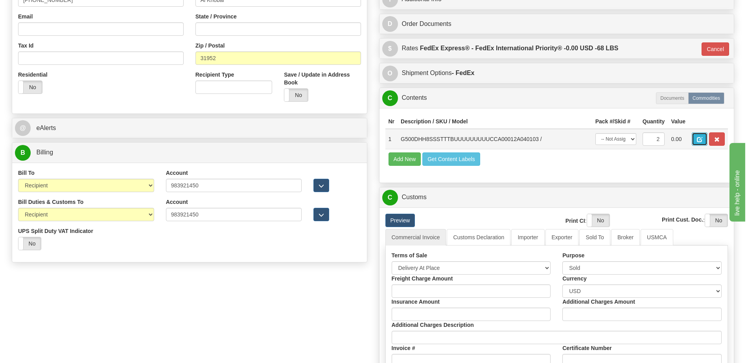
click at [700, 141] on span "button" at bounding box center [699, 139] width 6 height 5
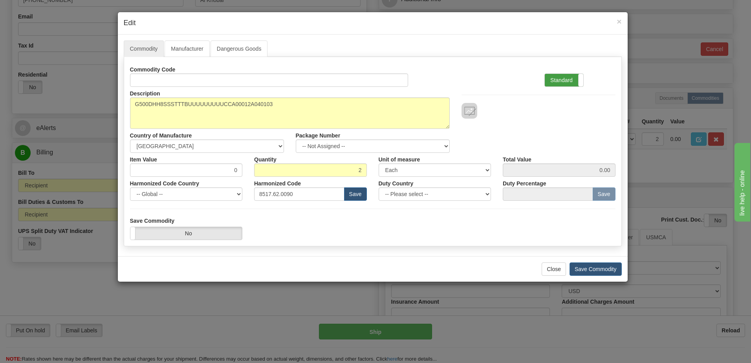
click at [564, 79] on label "Standard" at bounding box center [564, 80] width 39 height 13
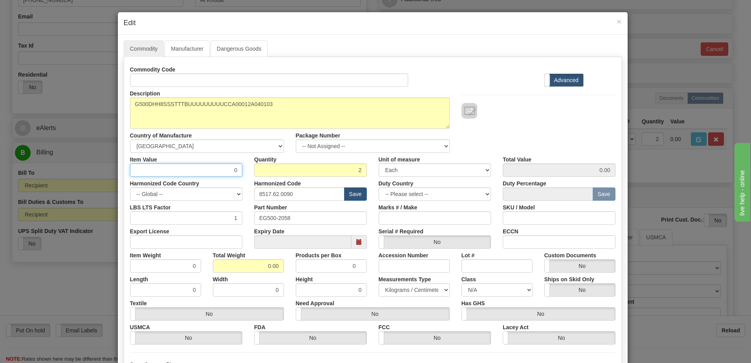
click at [231, 169] on input "0" at bounding box center [186, 169] width 113 height 13
type input "10034.74"
type input "20069.48"
drag, startPoint x: 247, startPoint y: 269, endPoint x: 306, endPoint y: 272, distance: 58.6
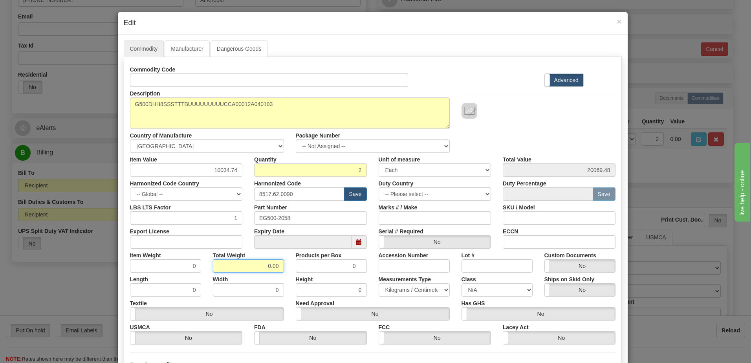
click at [306, 272] on div "Commodity Code Standard Advanced Description G500DHH8SSSTTTBUUUUUUUUUCCA00012A0…" at bounding box center [373, 204] width 486 height 282
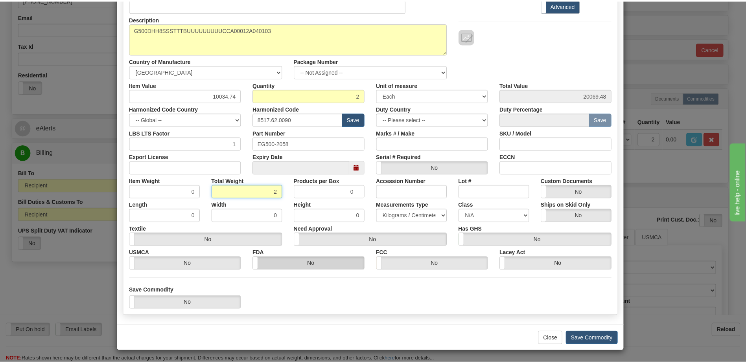
scroll to position [75, 0]
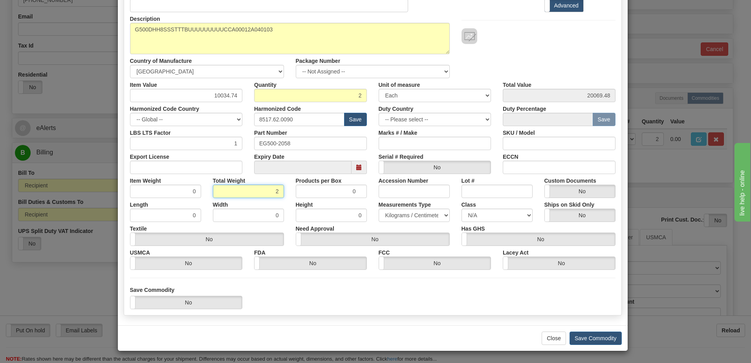
type input "2"
type input "1.0000"
click at [463, 322] on div "Commodity Manufacturer Dangerous Goods Commodity Code Standard Advanced Descrip…" at bounding box center [373, 142] width 510 height 365
click at [576, 337] on button "Save Commodity" at bounding box center [596, 338] width 52 height 13
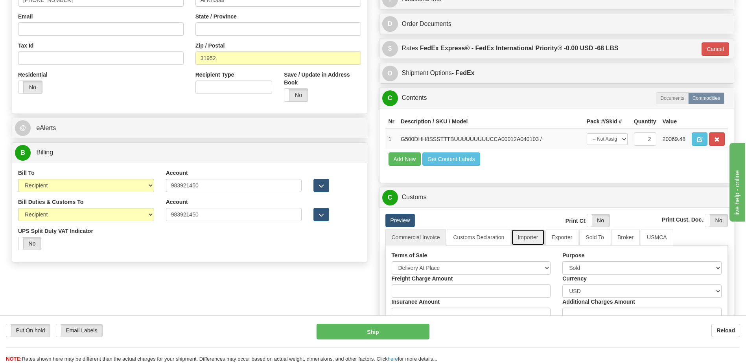
click at [534, 239] on link "Importer" at bounding box center [527, 237] width 33 height 17
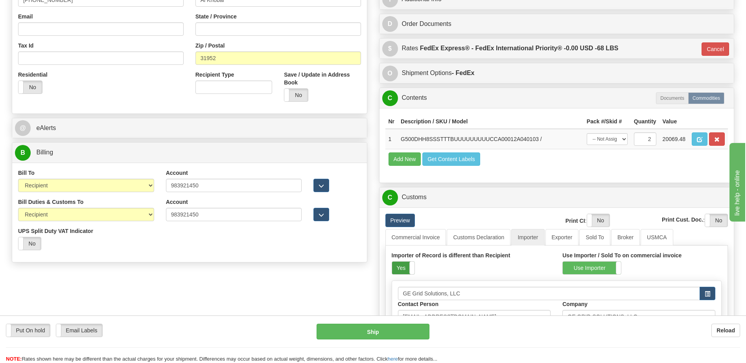
click at [402, 268] on label "Yes" at bounding box center [403, 268] width 22 height 13
click at [465, 246] on div "Importer of Record is different than Recipient Yes No Use Importer / Sold To on…" at bounding box center [556, 266] width 343 height 41
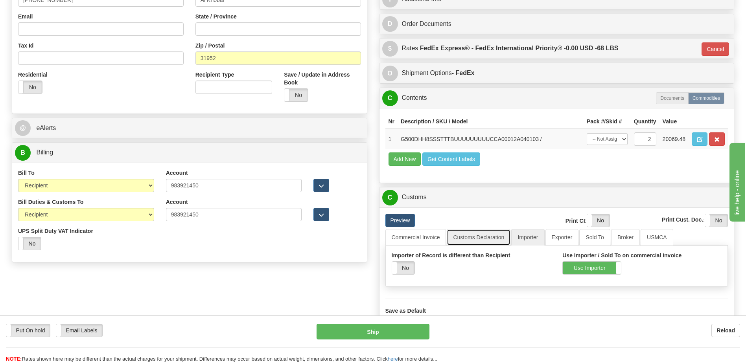
click at [459, 236] on link "Customs Declaration" at bounding box center [478, 237] width 64 height 17
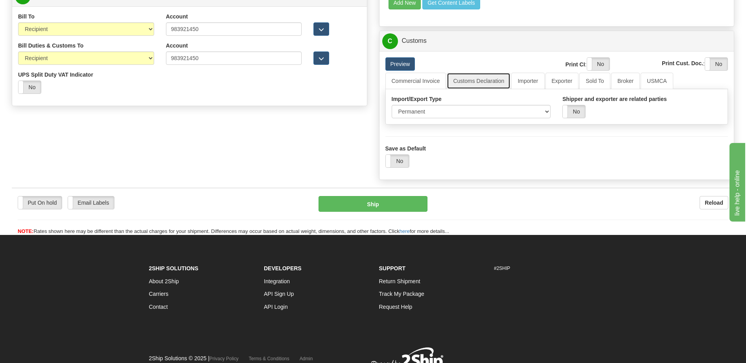
scroll to position [197, 0]
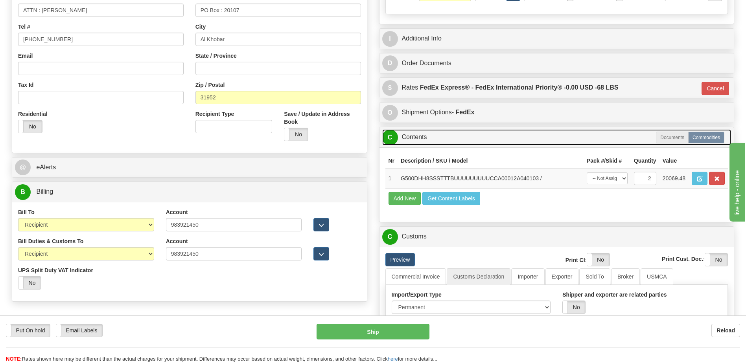
click at [447, 135] on link "C Contents" at bounding box center [556, 137] width 349 height 16
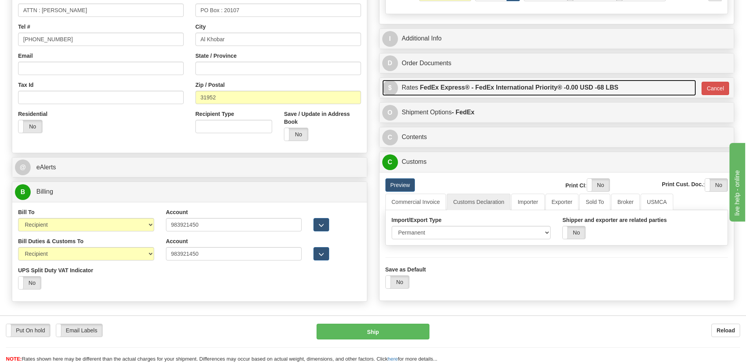
click at [466, 91] on label "FedEx Express® - FedEx International Priority® - 0.00 USD - 68 LBS" at bounding box center [519, 88] width 198 height 16
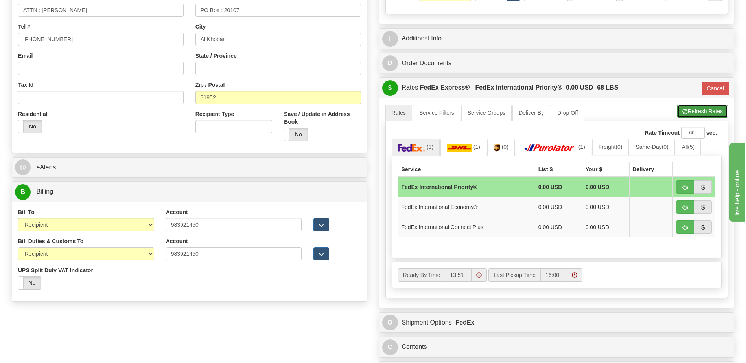
click at [702, 113] on button "Refresh Rates" at bounding box center [702, 111] width 51 height 13
type input "01"
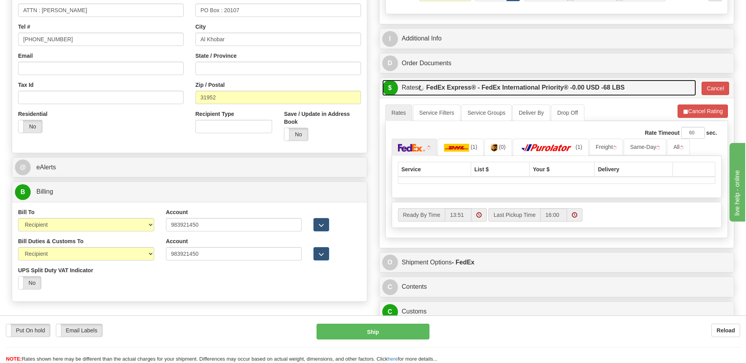
click at [610, 90] on label "FedEx Express® - FedEx International Priority® - 0.00 USD - 68 LBS" at bounding box center [525, 88] width 198 height 16
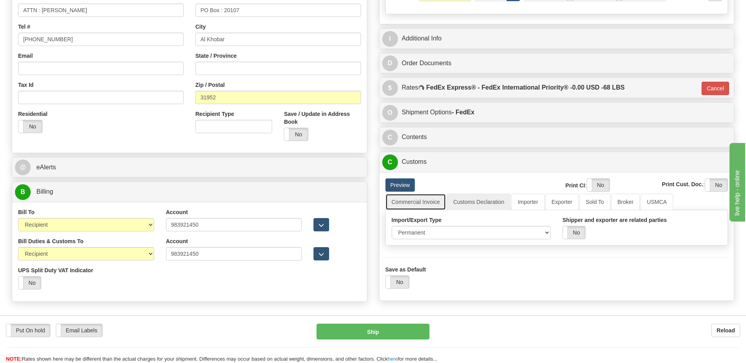
click at [428, 204] on link "Commercial Invoice" at bounding box center [415, 202] width 61 height 17
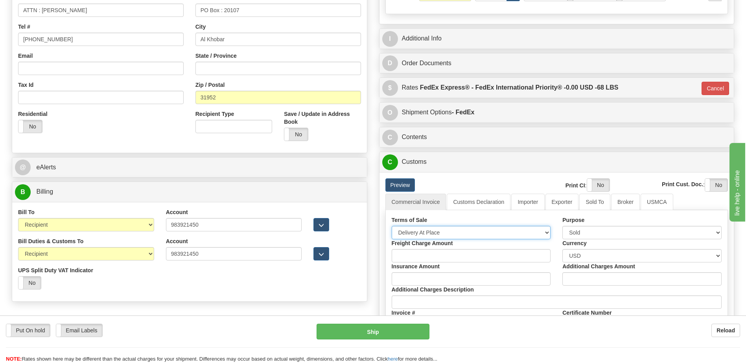
click at [421, 231] on select "Free Carrier Free On Board Ex Works Delivered Duty Unpaid Delivered Duty Paid C…" at bounding box center [470, 232] width 159 height 13
select select "7"
click at [391, 226] on select "Free Carrier Free On Board Ex Works Delivered Duty Unpaid Delivered Duty Paid C…" at bounding box center [470, 232] width 159 height 13
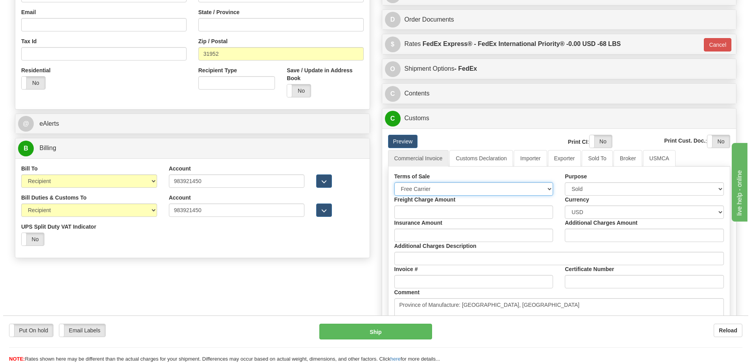
scroll to position [314, 0]
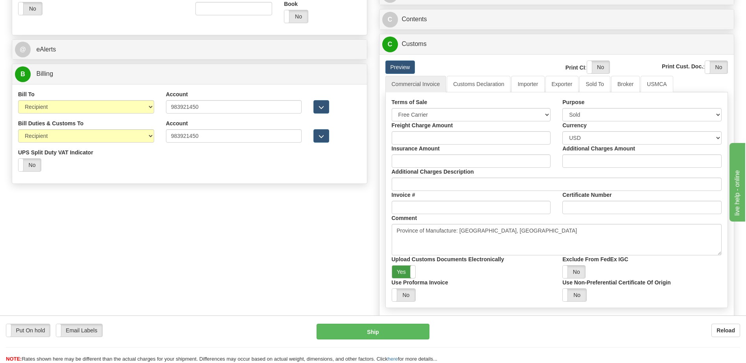
click at [397, 269] on label "Yes" at bounding box center [404, 272] width 24 height 13
click at [599, 69] on label "Yes" at bounding box center [598, 67] width 22 height 13
click at [712, 68] on label "Yes" at bounding box center [716, 67] width 22 height 13
click at [529, 84] on link "Importer" at bounding box center [527, 84] width 33 height 17
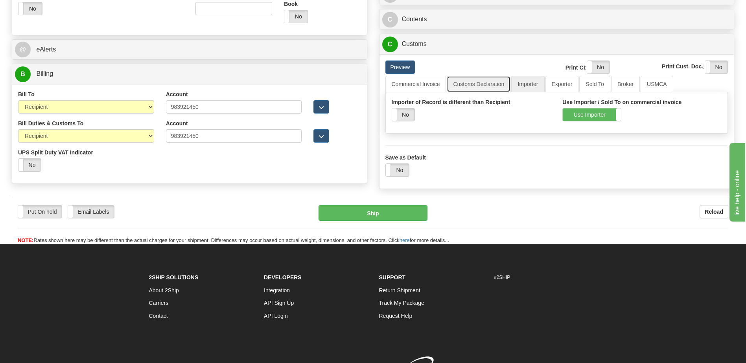
click at [480, 85] on link "Customs Declaration" at bounding box center [478, 84] width 64 height 17
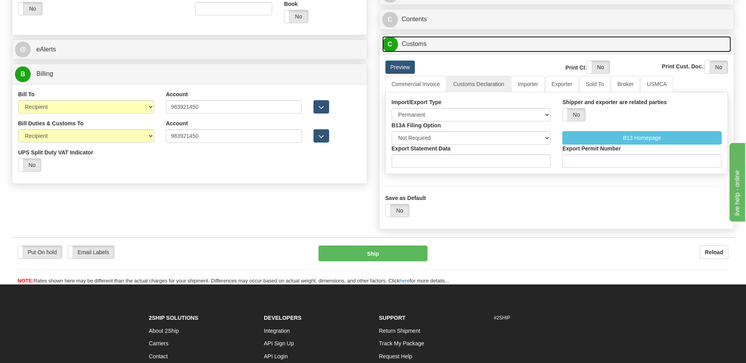
click at [432, 43] on link "C Customs" at bounding box center [556, 44] width 349 height 16
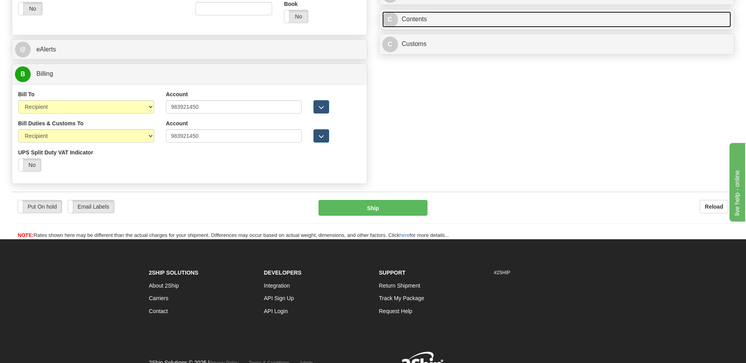
click at [431, 22] on link "C Contents" at bounding box center [556, 19] width 349 height 16
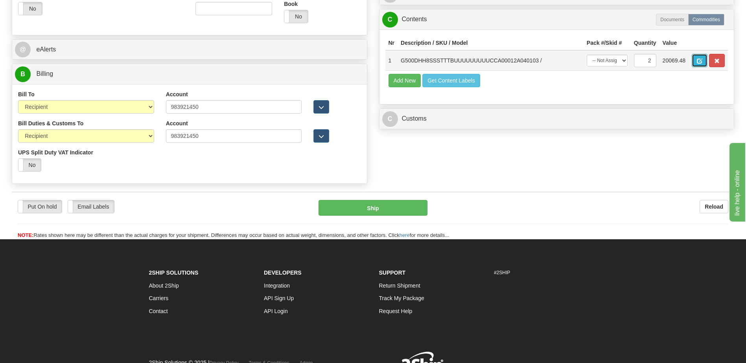
click at [700, 60] on span "button" at bounding box center [699, 61] width 6 height 5
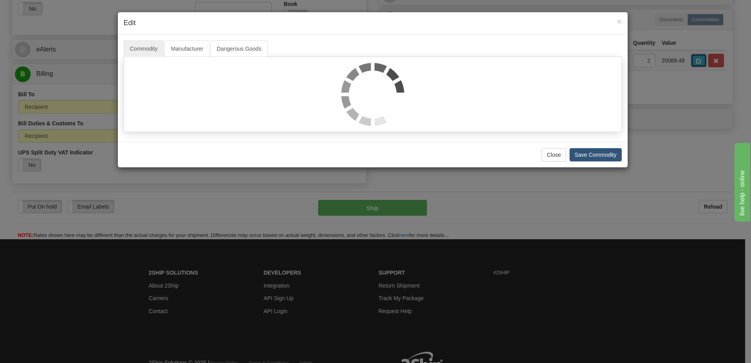
scroll to position [0, 0]
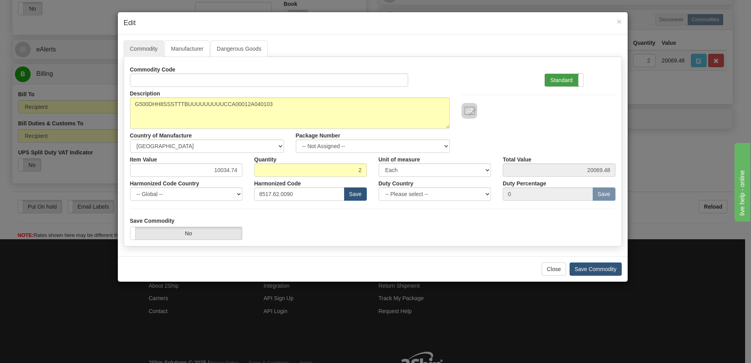
click at [557, 80] on label "Standard" at bounding box center [564, 80] width 39 height 13
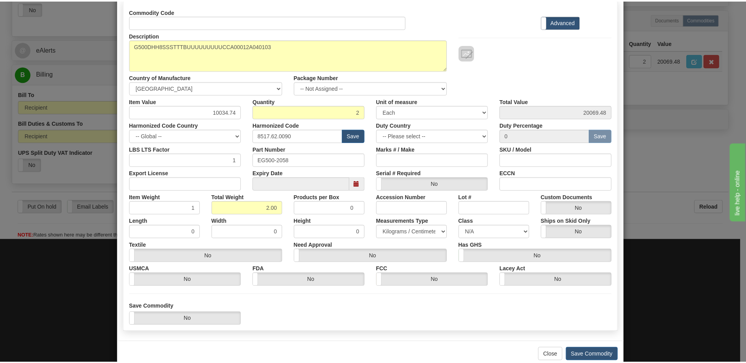
scroll to position [75, 0]
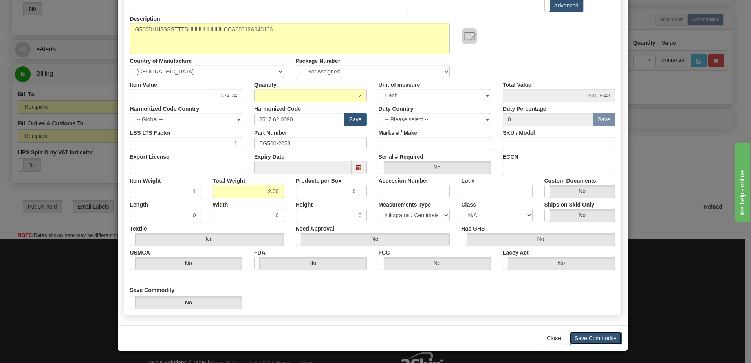
click at [572, 340] on button "Save Commodity" at bounding box center [596, 338] width 52 height 13
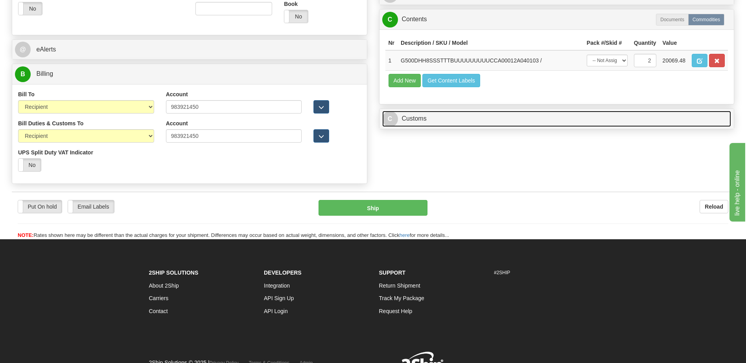
click at [439, 121] on link "C Customs" at bounding box center [556, 119] width 349 height 16
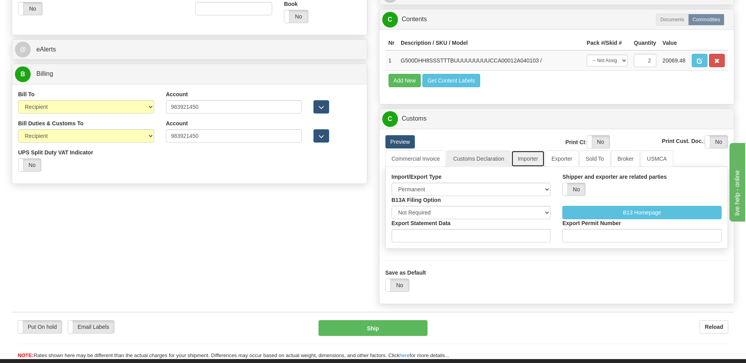
click at [531, 159] on link "Importer" at bounding box center [527, 159] width 33 height 17
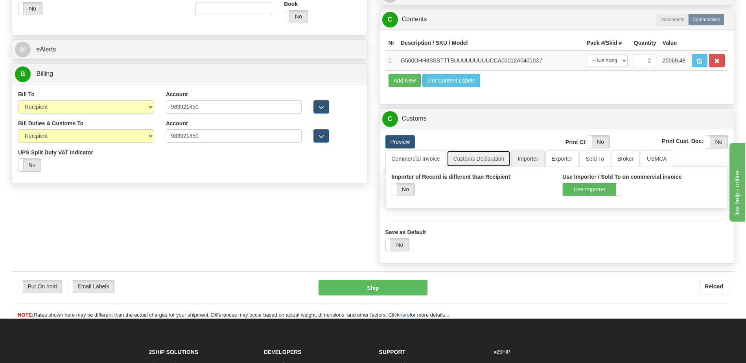
click at [488, 157] on link "Customs Declaration" at bounding box center [478, 159] width 64 height 17
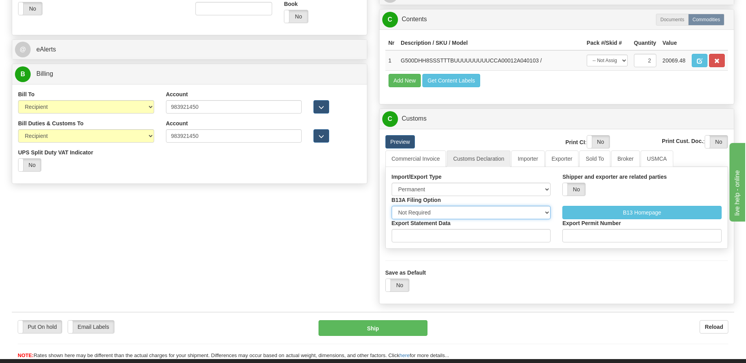
click at [455, 215] on select "Not Required Manual Electronic Summary Reporting" at bounding box center [470, 212] width 159 height 13
select select "3"
click at [391, 206] on select "Not Required Manual Electronic Summary Reporting" at bounding box center [470, 212] width 159 height 13
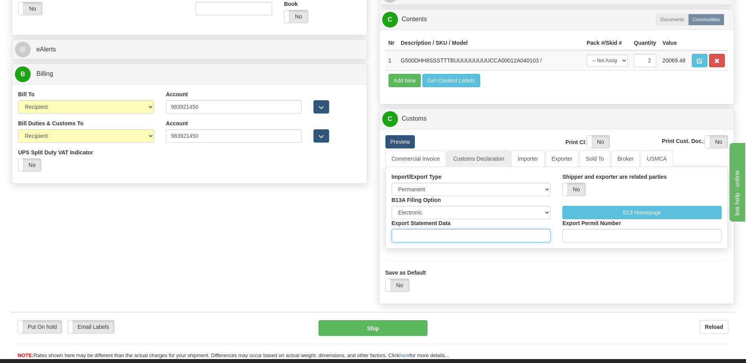
click at [426, 242] on input "Export Statement Data" at bounding box center [470, 235] width 159 height 13
type input "11111111111111111"
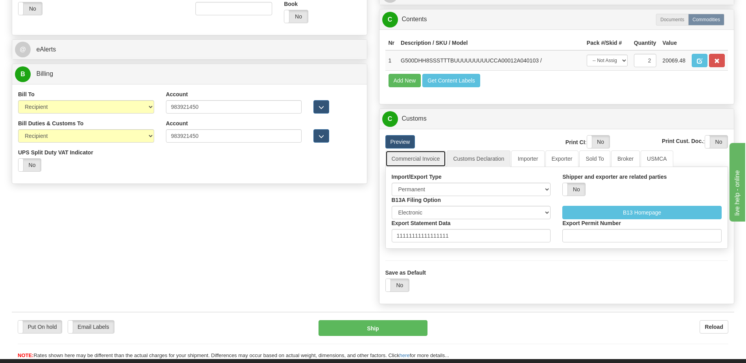
click at [422, 151] on link "Commercial Invoice" at bounding box center [415, 159] width 61 height 17
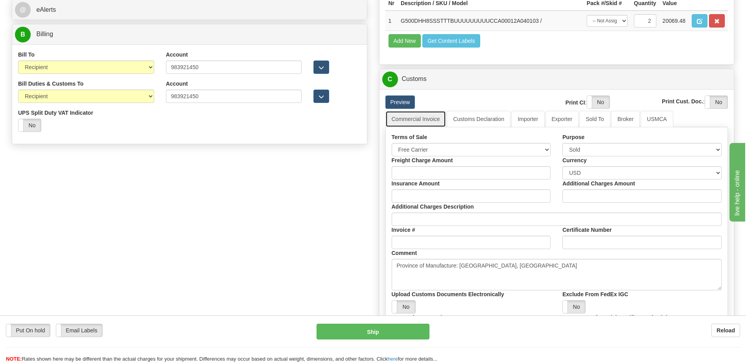
scroll to position [354, 0]
click at [474, 123] on link "Customs Declaration" at bounding box center [478, 119] width 64 height 17
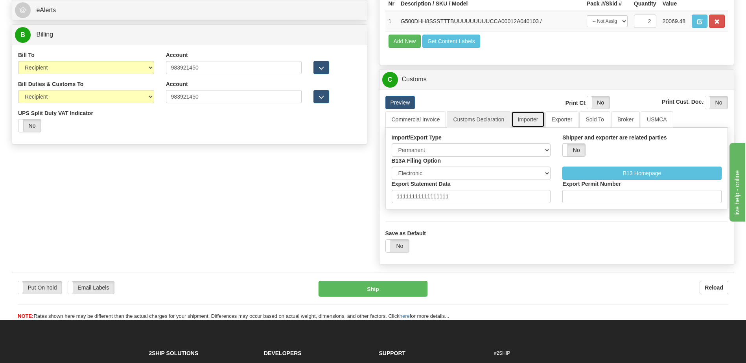
click at [525, 121] on link "Importer" at bounding box center [527, 119] width 33 height 17
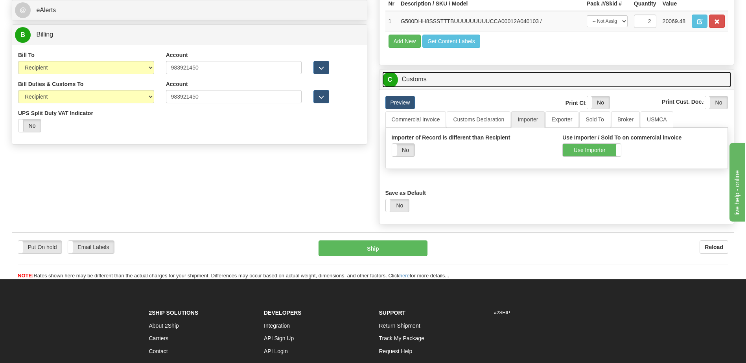
click at [421, 84] on link "C Customs" at bounding box center [556, 80] width 349 height 16
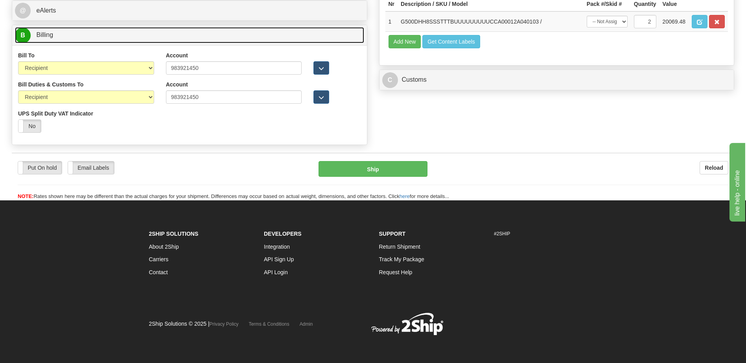
click at [175, 39] on link "B Billing" at bounding box center [189, 35] width 349 height 16
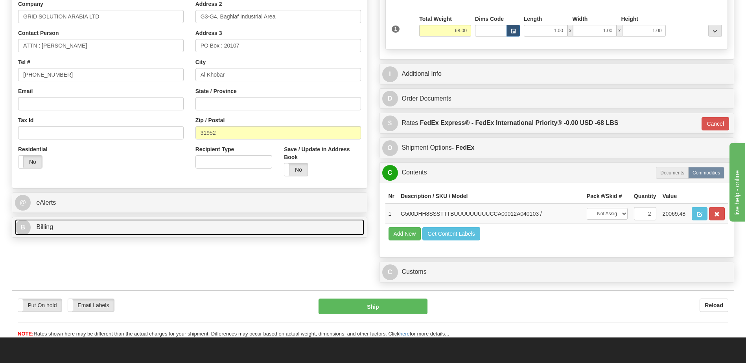
scroll to position [141, 0]
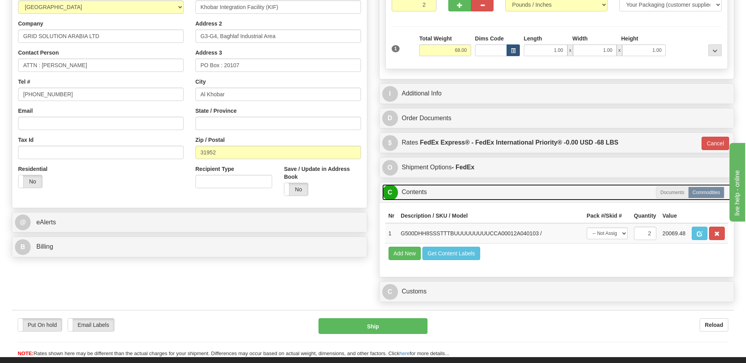
click at [443, 192] on link "C Contents" at bounding box center [556, 192] width 349 height 16
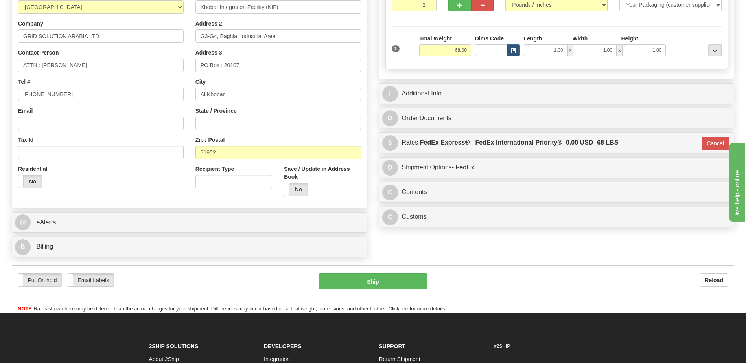
click at [442, 81] on div "Rate in Account Currency ARN AWG AUD AUS BHD BBD BFR BMD BRC BRL GBP UKL BND BG…" at bounding box center [556, 72] width 367 height 317
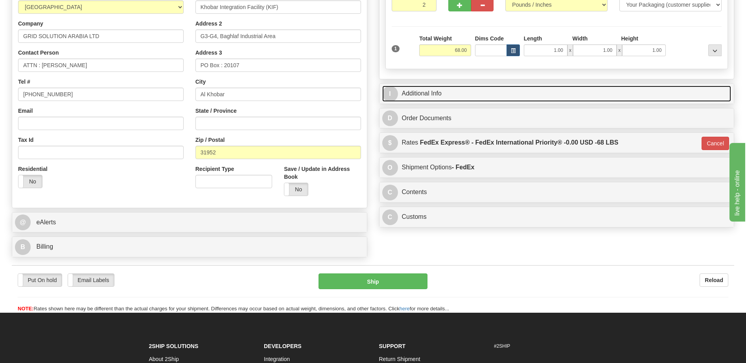
click at [434, 93] on link "I Additional Info" at bounding box center [556, 94] width 349 height 16
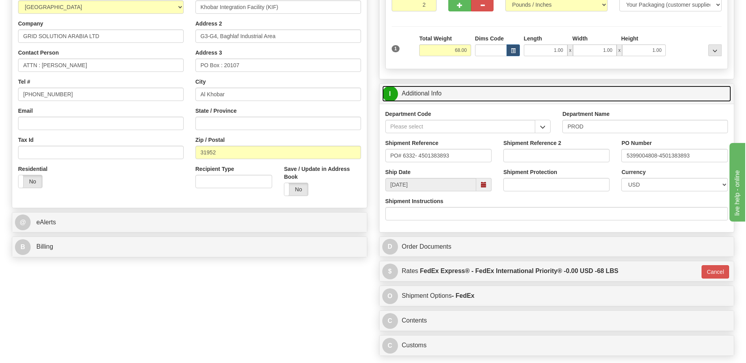
click at [434, 93] on link "I Additional Info" at bounding box center [556, 94] width 349 height 16
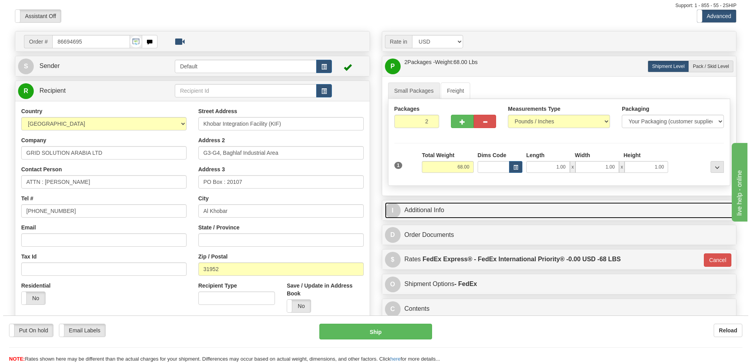
scroll to position [24, 0]
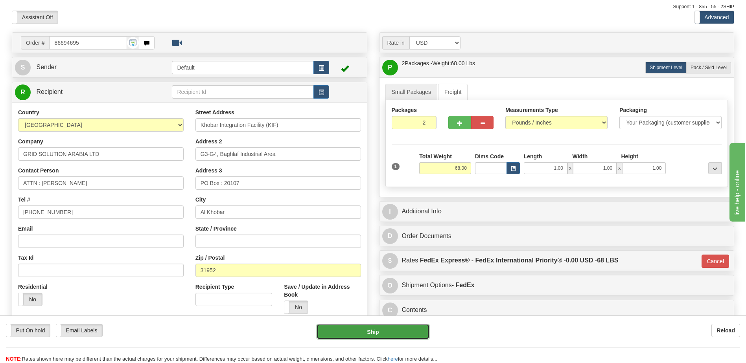
click at [368, 331] on button "Ship" at bounding box center [372, 332] width 112 height 16
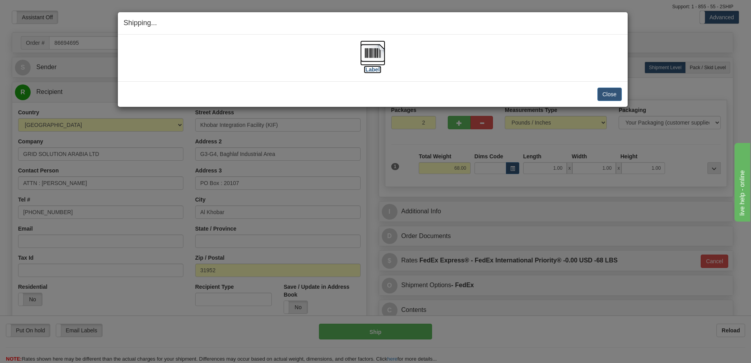
click at [380, 51] on img at bounding box center [372, 52] width 25 height 25
click at [604, 94] on button "Close" at bounding box center [610, 94] width 24 height 13
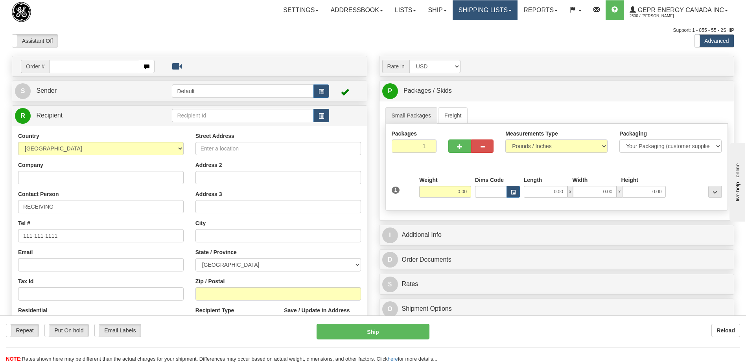
click at [485, 11] on link "Shipping lists" at bounding box center [484, 10] width 65 height 20
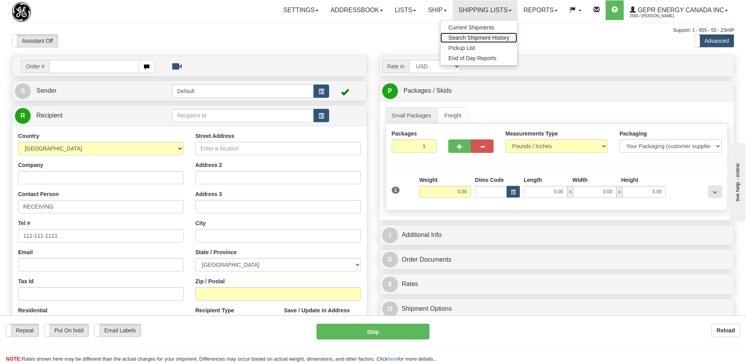
click at [475, 37] on span "Search Shipment History" at bounding box center [478, 38] width 61 height 6
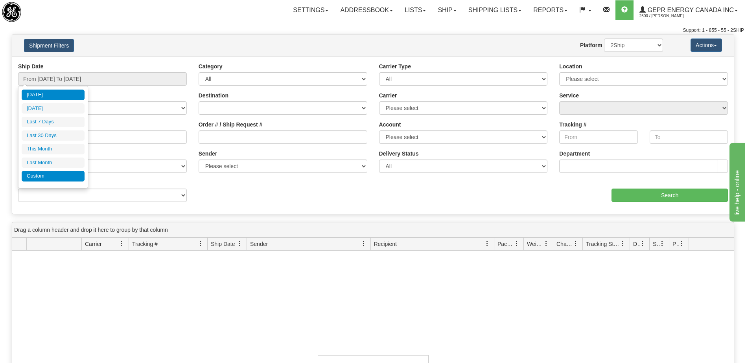
click at [59, 176] on li "Custom" at bounding box center [53, 176] width 63 height 11
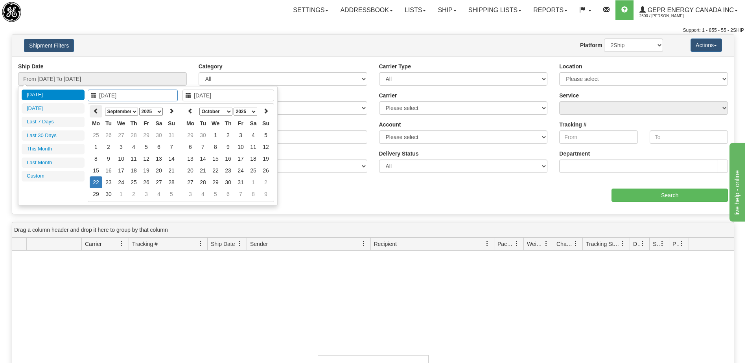
click at [98, 112] on icon at bounding box center [96, 111] width 6 height 6
type input "02/01/2025"
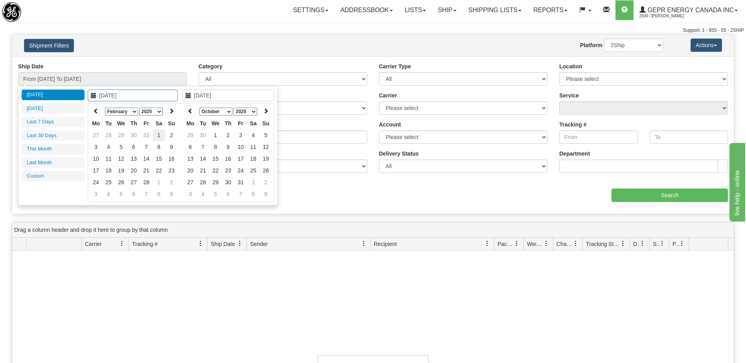
click at [162, 135] on td "1" at bounding box center [158, 135] width 13 height 12
click at [185, 112] on th at bounding box center [190, 111] width 13 height 12
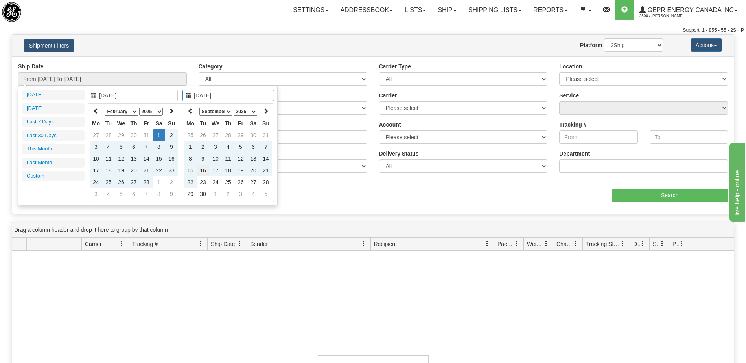
type input "09/16/2025"
click at [204, 172] on td "16" at bounding box center [203, 171] width 13 height 12
type input "From 02/01/2025 To 09/16/2025"
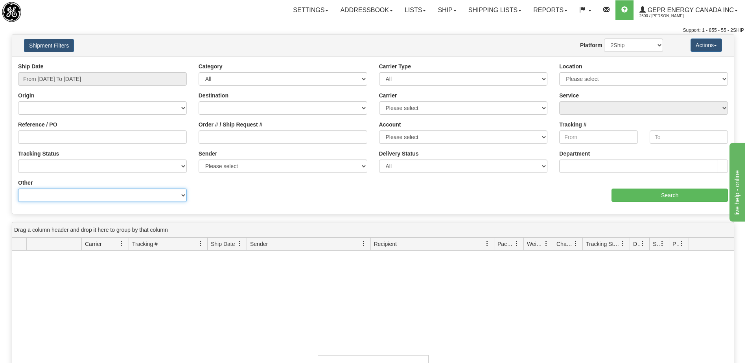
click at [101, 196] on select "Billing Account # Billing Type BOL # (LTL) Commodity Or Documents Consolidation…" at bounding box center [102, 195] width 169 height 13
select select "Recipient_ZIP"
click at [18, 189] on select "Billing Account # Billing Type BOL # (LTL) Commodity Or Documents Consolidation…" at bounding box center [102, 195] width 169 height 13
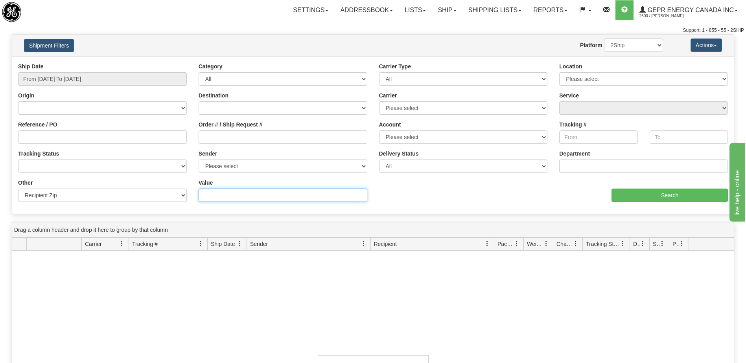
click at [213, 198] on input "Value" at bounding box center [282, 195] width 169 height 13
paste input "111211"
type input "111211"
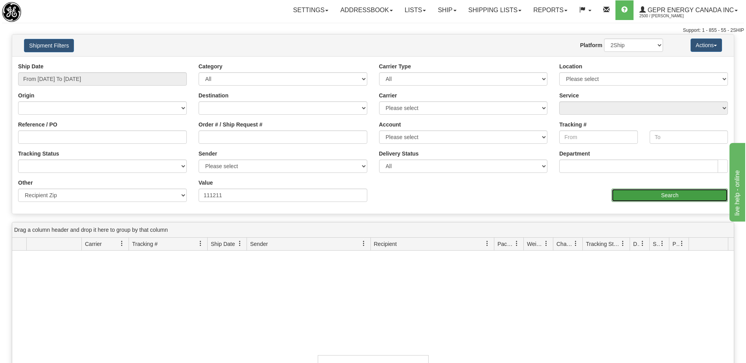
click at [624, 197] on input "Search" at bounding box center [669, 195] width 116 height 13
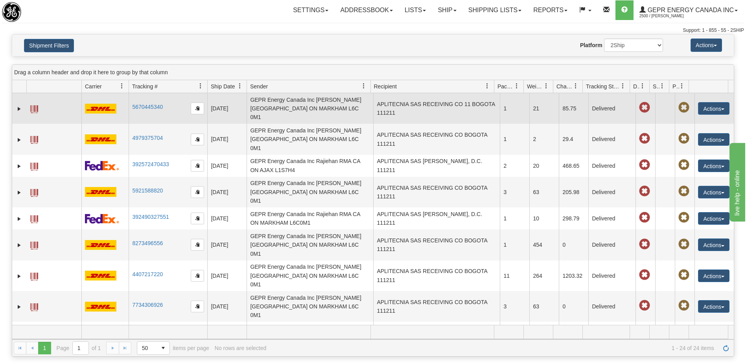
click at [397, 109] on td "APLITECNIA SAS RECEIVING CO 11 BOGOTA 111211" at bounding box center [436, 108] width 127 height 31
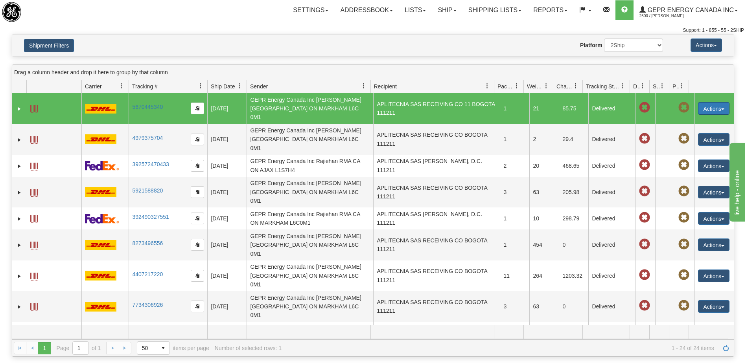
click at [708, 104] on button "Actions" at bounding box center [713, 108] width 31 height 13
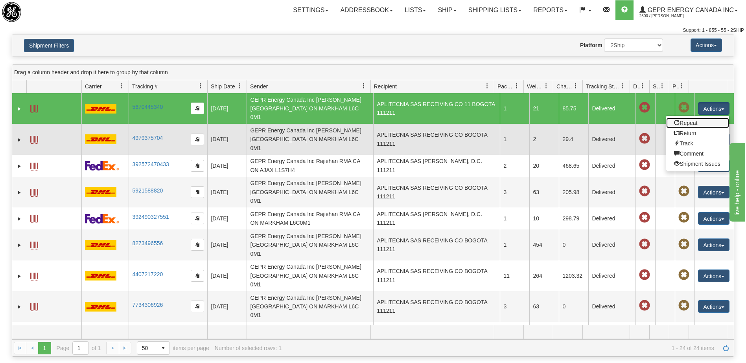
drag, startPoint x: 684, startPoint y: 117, endPoint x: 694, endPoint y: 123, distance: 12.2
click at [684, 118] on link "Repeat" at bounding box center [697, 123] width 63 height 10
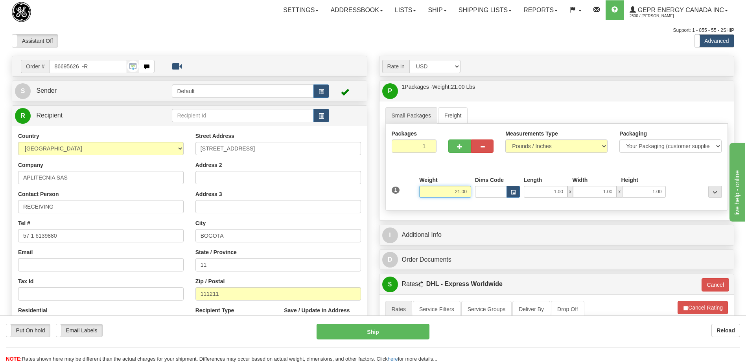
click at [463, 192] on input "21.00" at bounding box center [445, 192] width 52 height 12
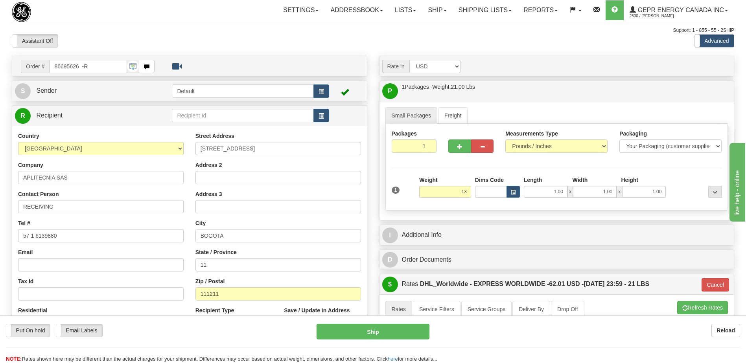
type input "13.00"
type input "P"
click at [334, 43] on div "Assistant On Assistant Off Do a return Do a return Previous Next Standard Advan…" at bounding box center [373, 40] width 734 height 13
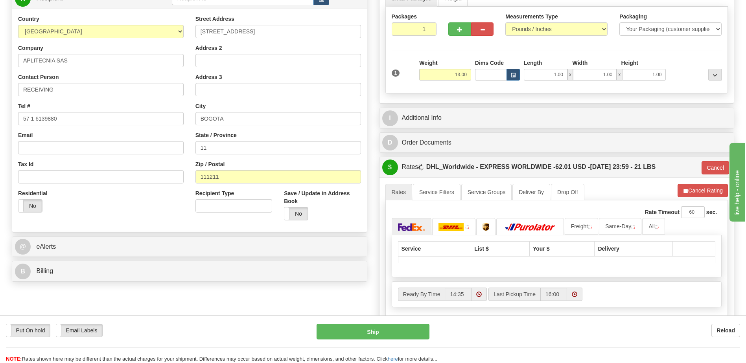
scroll to position [197, 0]
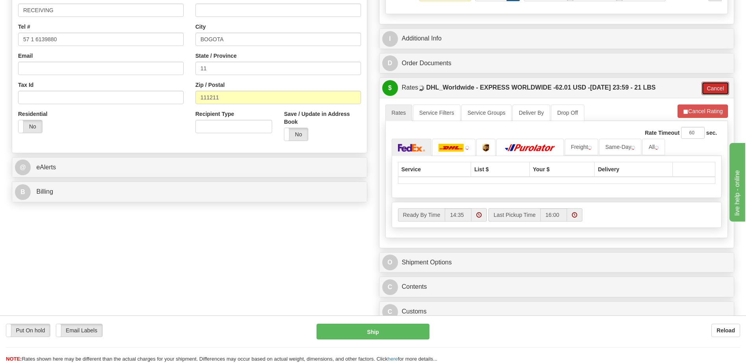
click at [720, 88] on button "Cancel" at bounding box center [715, 88] width 28 height 13
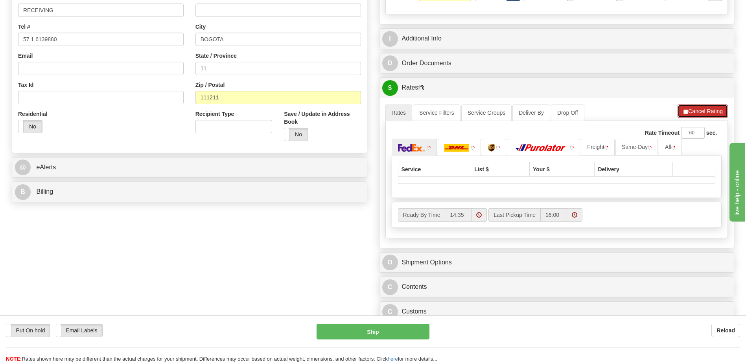
click at [710, 108] on button "Cancel Rating" at bounding box center [702, 111] width 50 height 13
click at [710, 111] on button "Refresh Rates" at bounding box center [702, 111] width 51 height 13
click at [459, 148] on img at bounding box center [456, 148] width 25 height 8
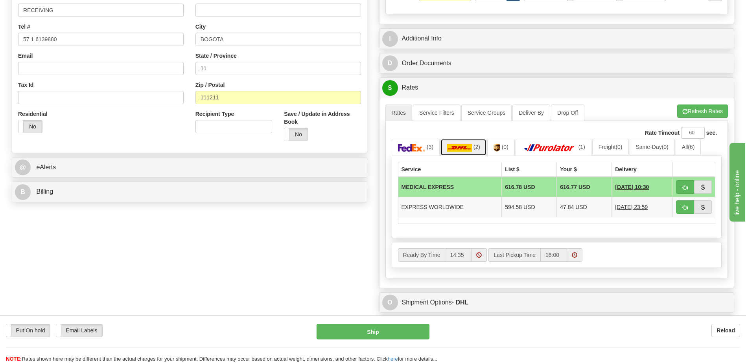
click at [467, 152] on link "(2)" at bounding box center [463, 147] width 46 height 17
click at [468, 146] on img at bounding box center [458, 148] width 25 height 8
click at [288, 213] on div "Order # 86695626 -R S Sender" at bounding box center [373, 112] width 734 height 507
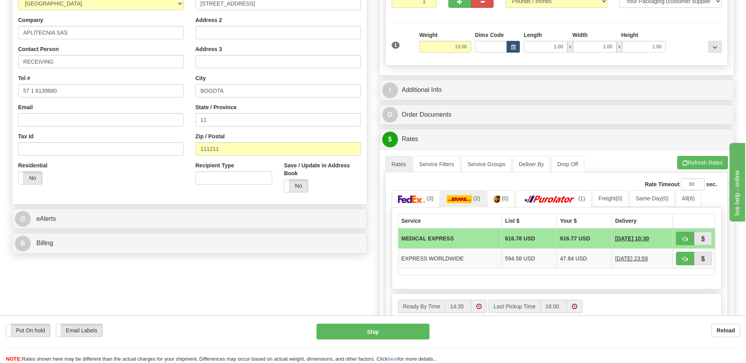
scroll to position [79, 0]
